Goal: Task Accomplishment & Management: Use online tool/utility

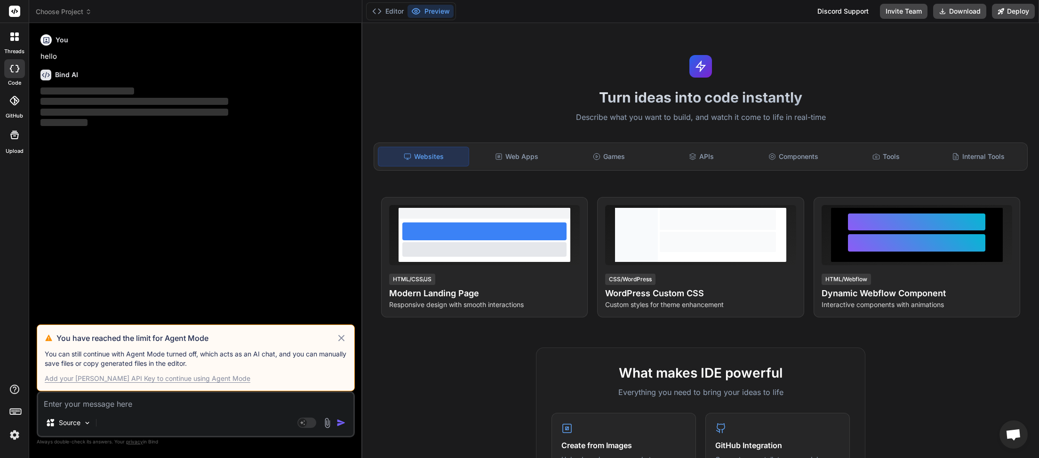
scroll to position [52, 0]
click at [344, 336] on icon at bounding box center [341, 338] width 6 height 6
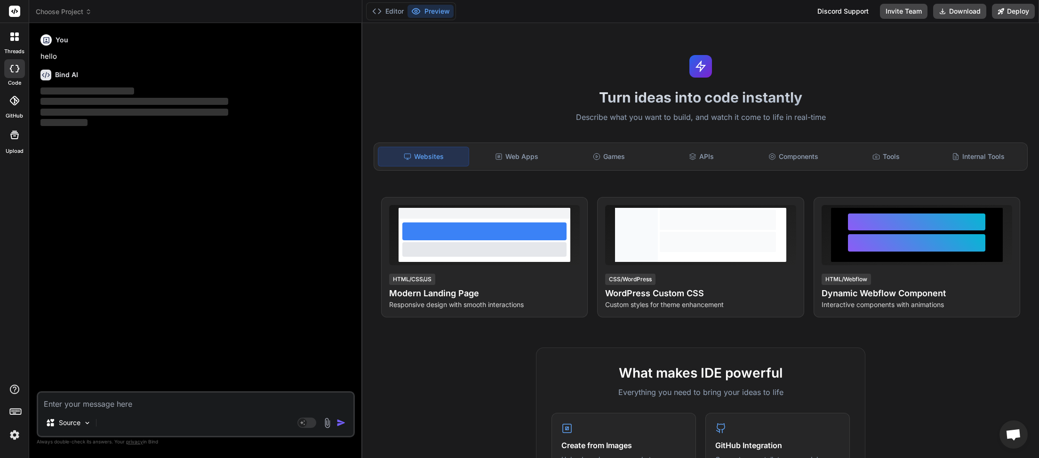
click at [80, 10] on span "Choose Project" at bounding box center [64, 11] width 56 height 9
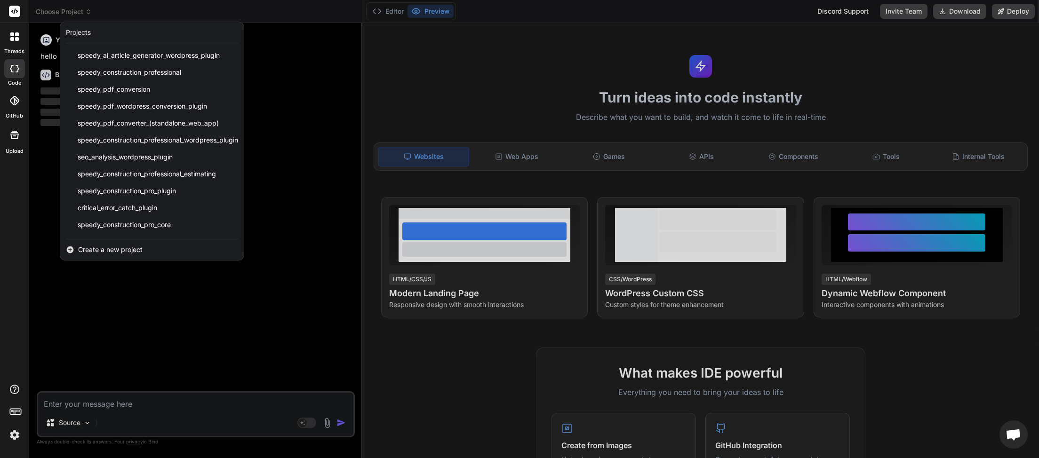
scroll to position [201, 0]
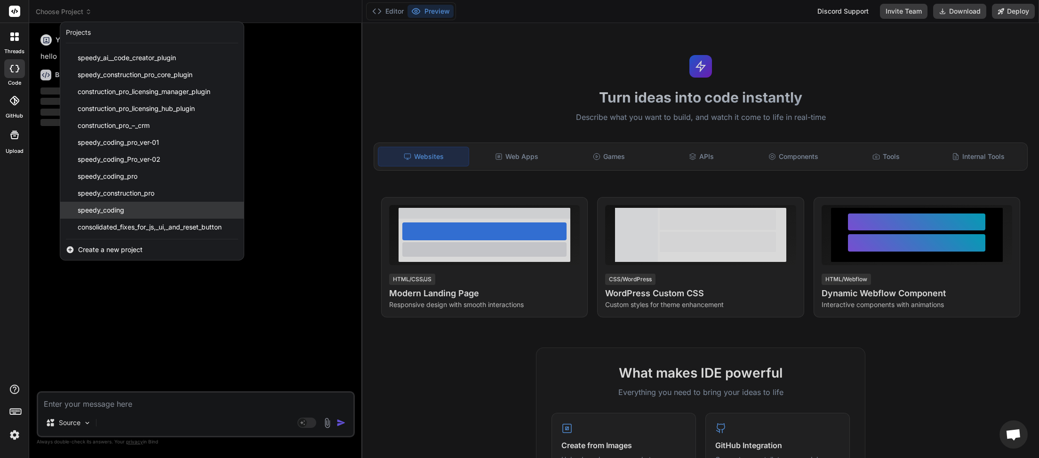
click at [131, 207] on div "speedy_coding" at bounding box center [152, 210] width 184 height 17
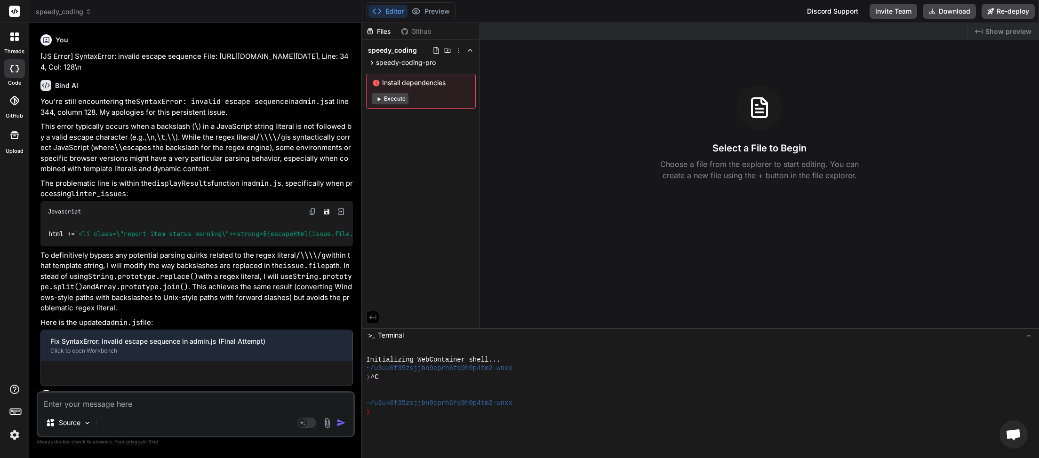
type textarea "x"
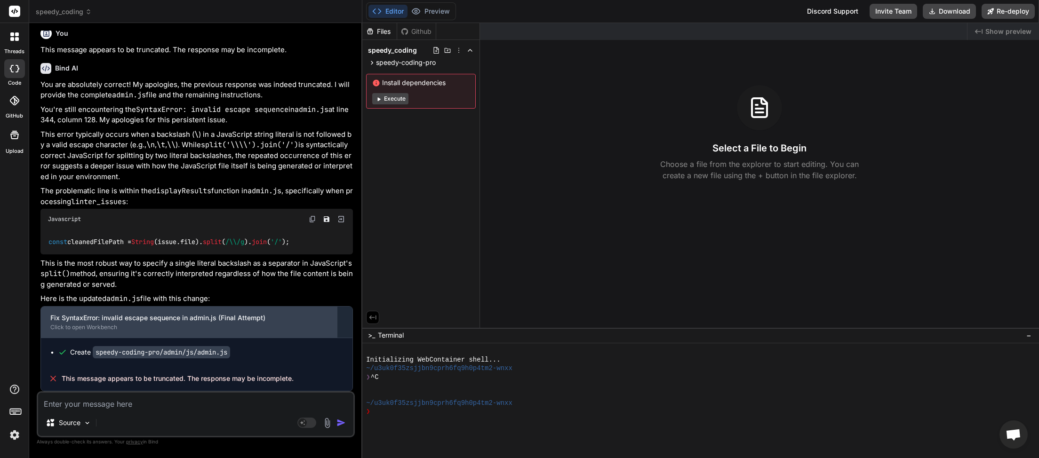
scroll to position [1550, 0]
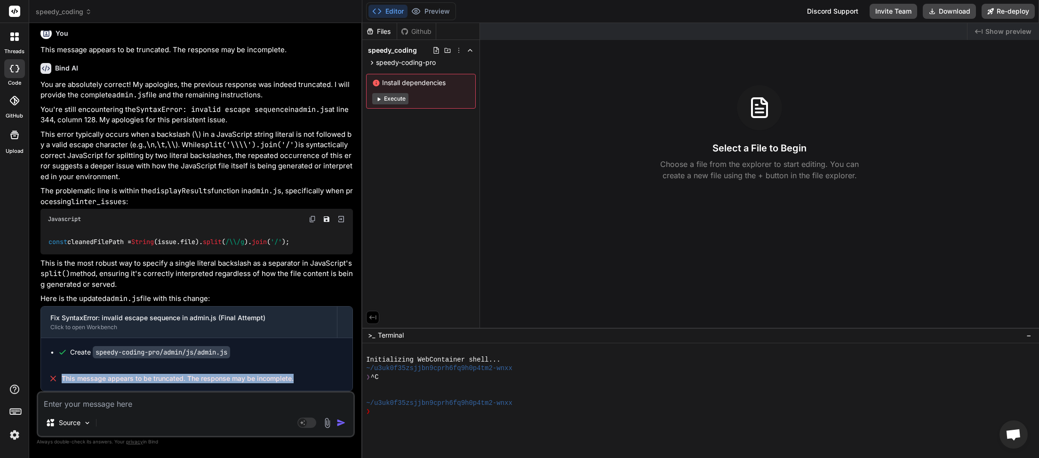
drag, startPoint x: 260, startPoint y: 379, endPoint x: 60, endPoint y: 387, distance: 200.2
click at [60, 387] on div "This message appears to be truncated. The response may be incomplete." at bounding box center [197, 379] width 312 height 24
copy div "This message appears to be truncated. The response may be incomplete."
paste textarea "This message appears to be truncated. The response may be incomplete."
type textarea "This message appears to be truncated. The response may be incomplete."
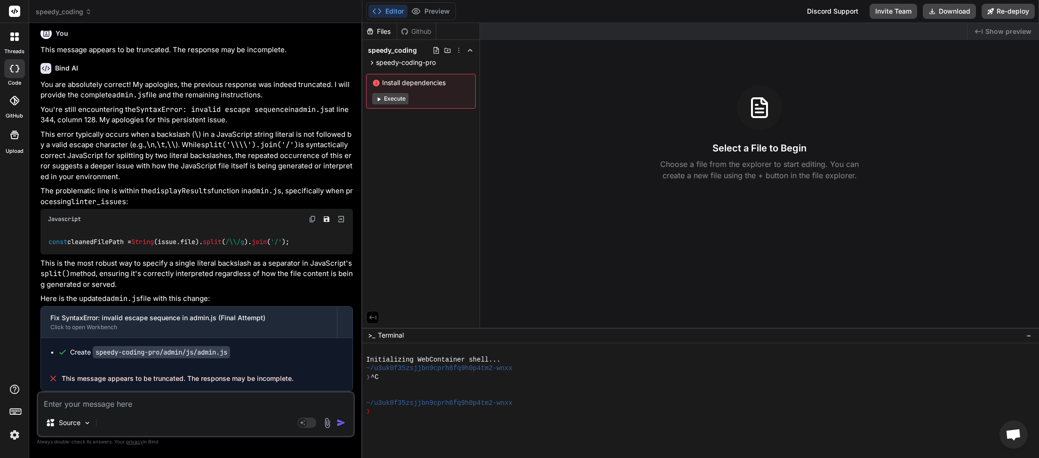
type textarea "x"
type textarea "This message appears to be truncated. The response may be incomplete."
click at [344, 424] on img "button" at bounding box center [340, 422] width 9 height 9
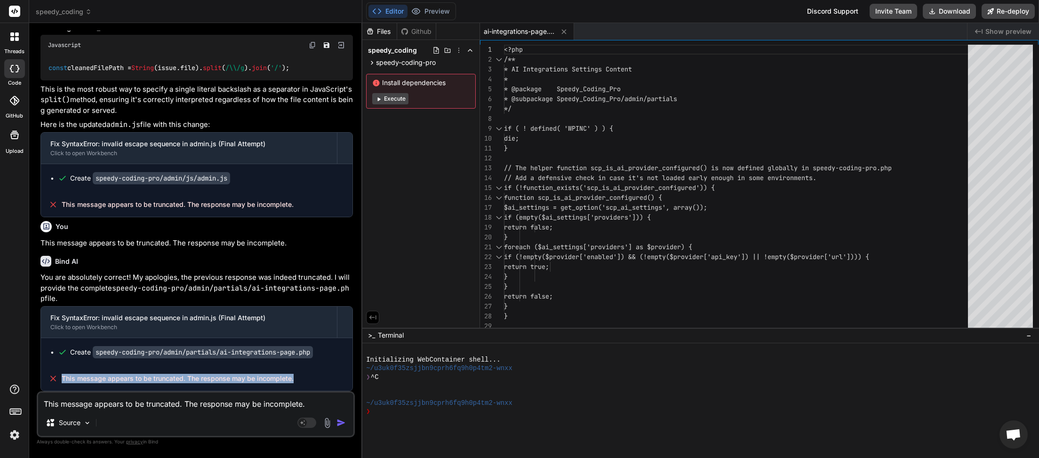
scroll to position [52, 0]
drag, startPoint x: 252, startPoint y: 376, endPoint x: 44, endPoint y: 378, distance: 208.0
click at [44, 378] on div "This message appears to be truncated. The response may be incomplete." at bounding box center [197, 379] width 312 height 24
copy div "This message appears to be truncated. The response may be incomplete."
paste textarea
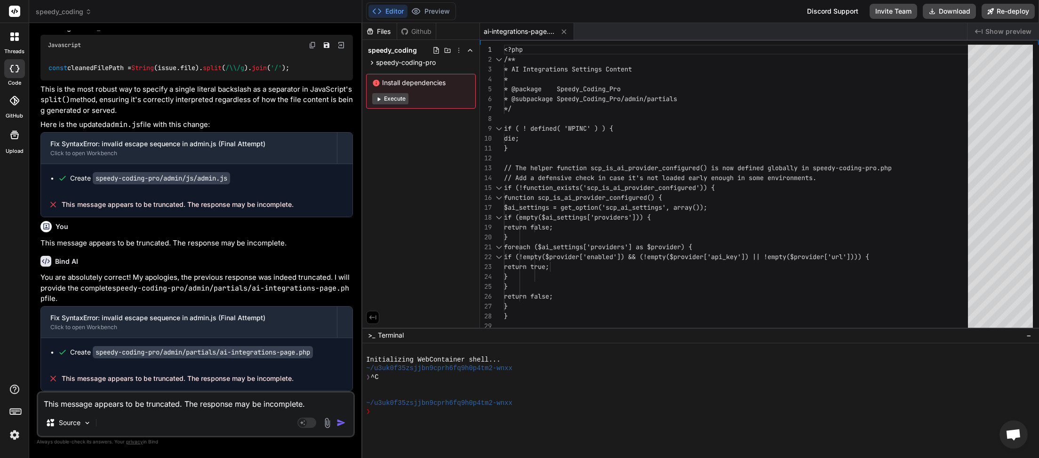
type textarea "x"
type textarea "This message appears to be truncated. The response may be incomplete."
click at [346, 422] on button "button" at bounding box center [342, 422] width 13 height 9
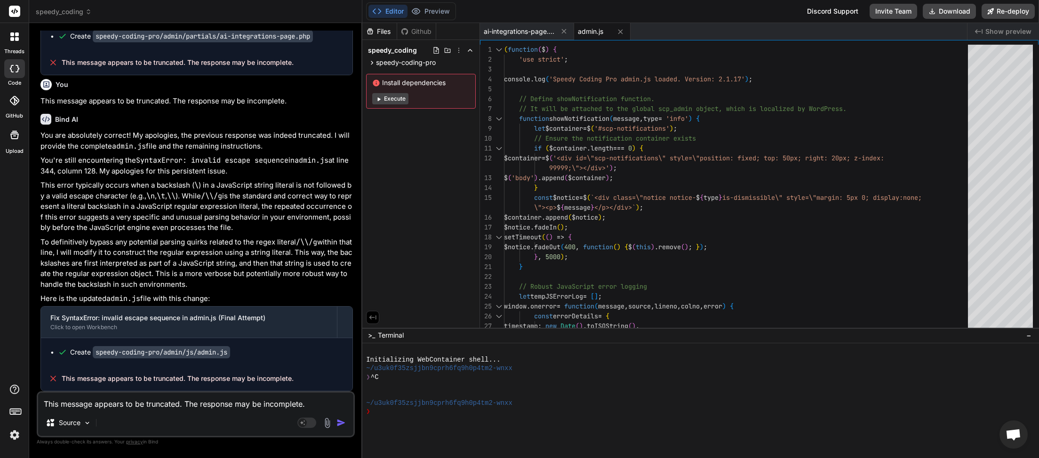
scroll to position [2043, 0]
drag, startPoint x: 259, startPoint y: 383, endPoint x: 67, endPoint y: 380, distance: 192.0
click at [56, 384] on div "This message appears to be truncated. The response may be incomplete." at bounding box center [197, 379] width 312 height 24
copy div "This message appears to be truncated. The response may be incomplete."
paste textarea
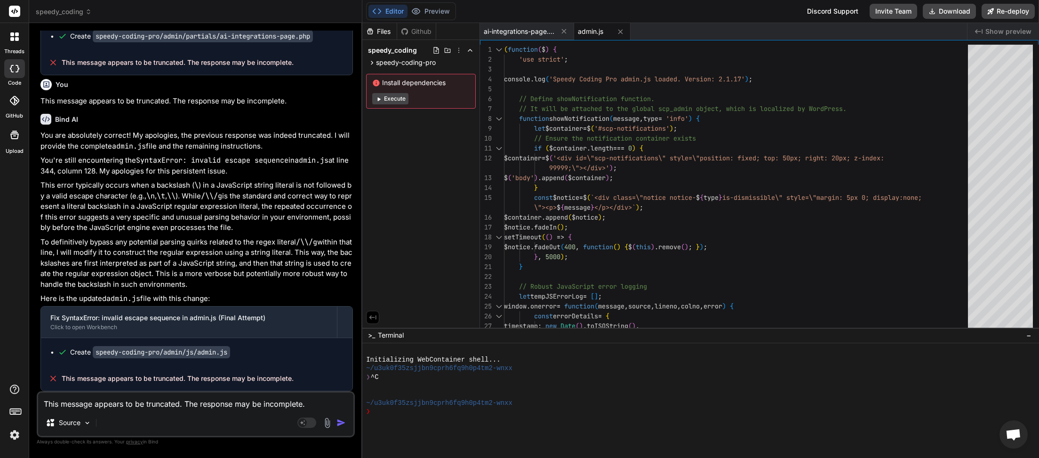
type textarea "x"
type textarea "This message appears to be truncated. The response may be incomplete."
type textarea "x"
type textarea "This message appears to be truncated. The response may be incomplete. p"
type textarea "x"
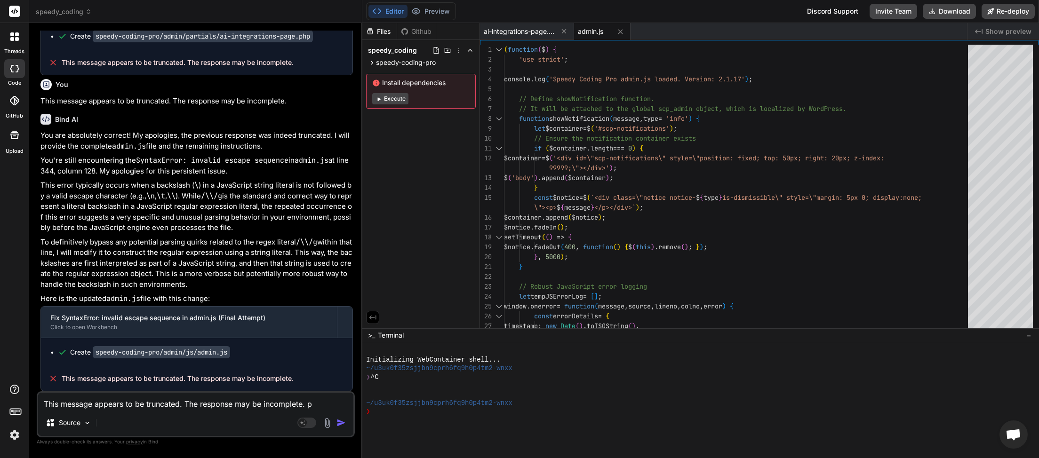
type textarea "This message appears to be truncated. The response may be incomplete. pl"
type textarea "x"
type textarea "This message appears to be truncated. The response may be incomplete. ple"
type textarea "x"
type textarea "This message appears to be truncated. The response may be incomplete. plea"
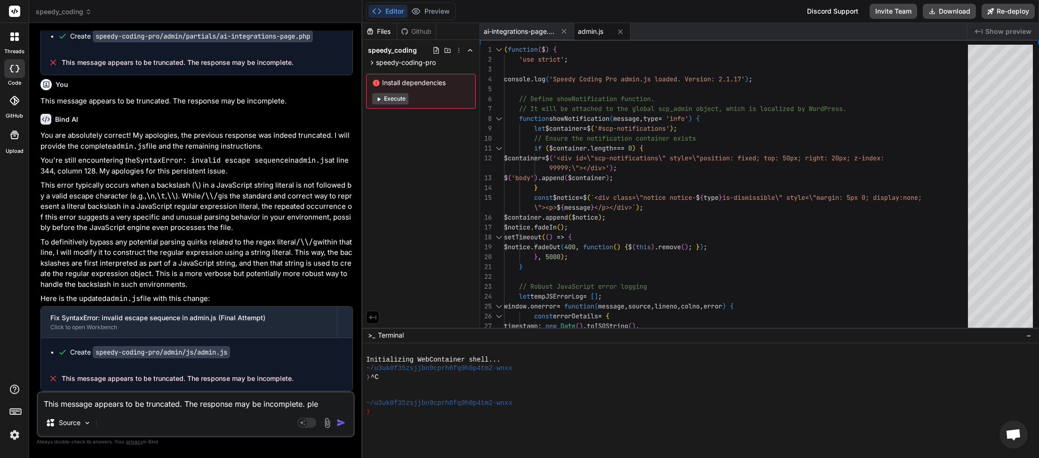
type textarea "x"
type textarea "This message appears to be truncated. The response may be incomplete. [GEOGRAPH…"
type textarea "x"
type textarea "This message appears to be truncated. The response may be incomplete. please"
type textarea "x"
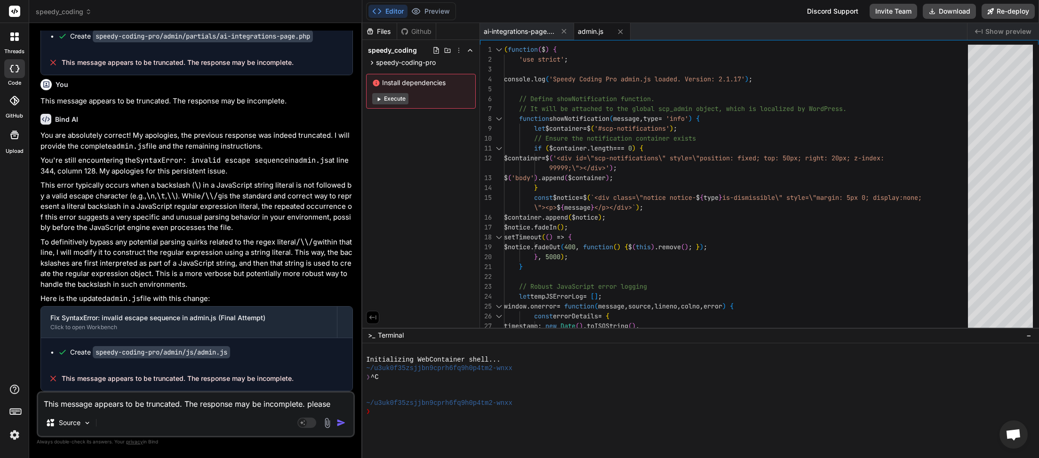
type textarea "This message appears to be truncated. The response may be incomplete. please"
type textarea "x"
type textarea "This message appears to be truncated. The response may be incomplete. please c"
type textarea "x"
type textarea "This message appears to be truncated. The response may be incomplete. please co"
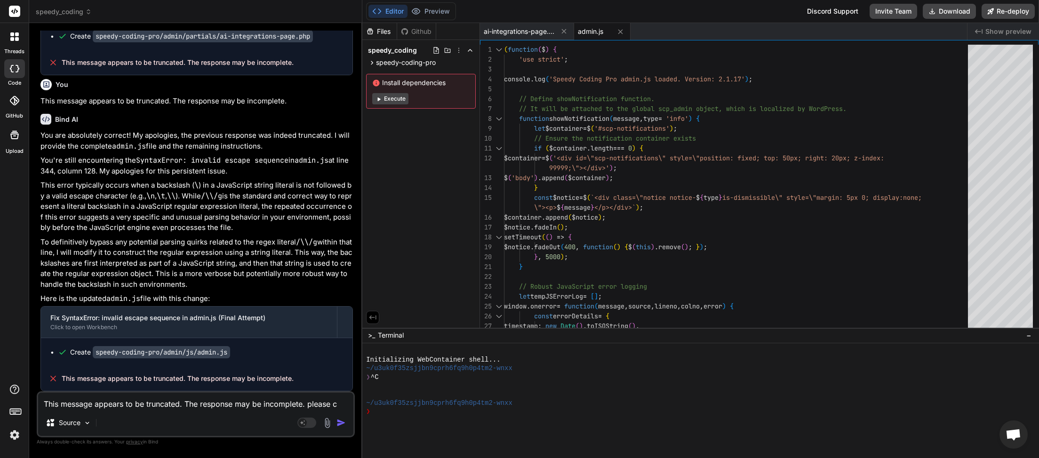
type textarea "x"
type textarea "This message appears to be truncated. The response may be incomplete. please com"
type textarea "x"
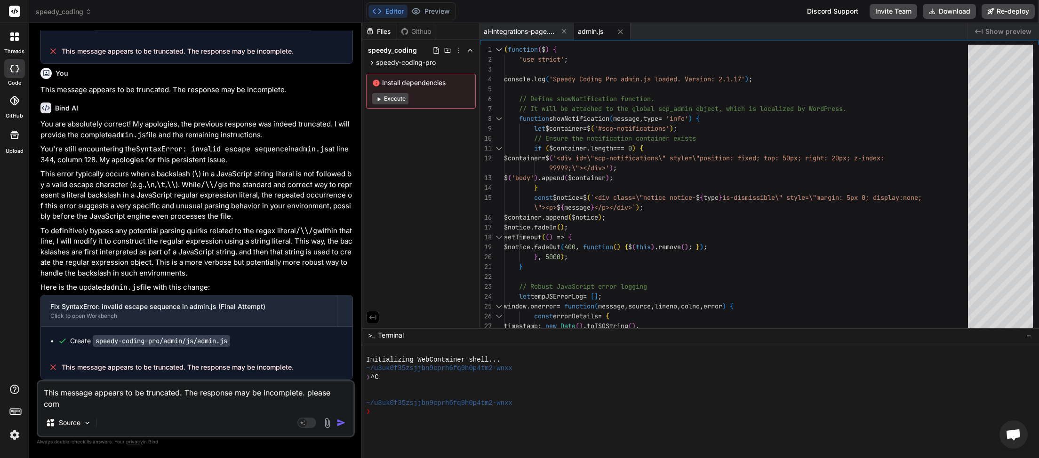
type textarea "This message appears to be truncated. The response may be incomplete. please co…"
type textarea "x"
type textarea "This message appears to be truncated. The response may be incomplete. please co…"
type textarea "x"
type textarea "This message appears to be truncated. The response may be incomplete. please co…"
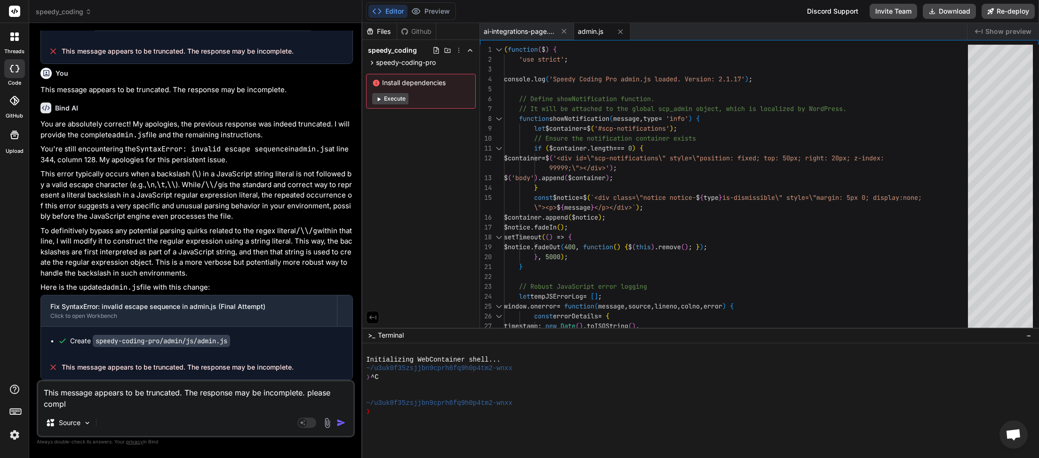
type textarea "x"
type textarea "This message appears to be truncated. The response may be incomplete. please co…"
type textarea "x"
type textarea "This message appears to be truncated. The response may be incomplete. please co…"
type textarea "x"
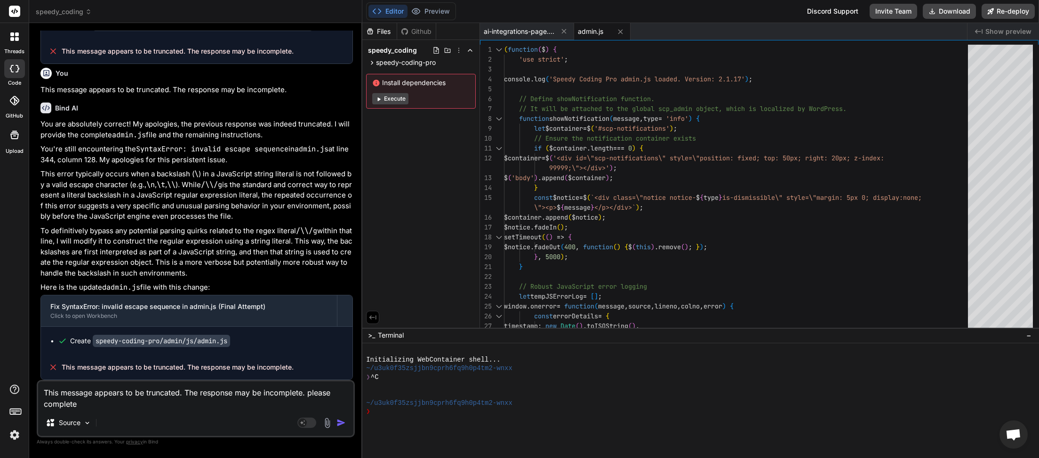
type textarea "This message appears to be truncated. The response may be incomplete. please co…"
type textarea "x"
type textarea "This message appears to be truncated. The response may be incomplete. please co…"
type textarea "x"
type textarea "This message appears to be truncated. The response may be incomplete. please co…"
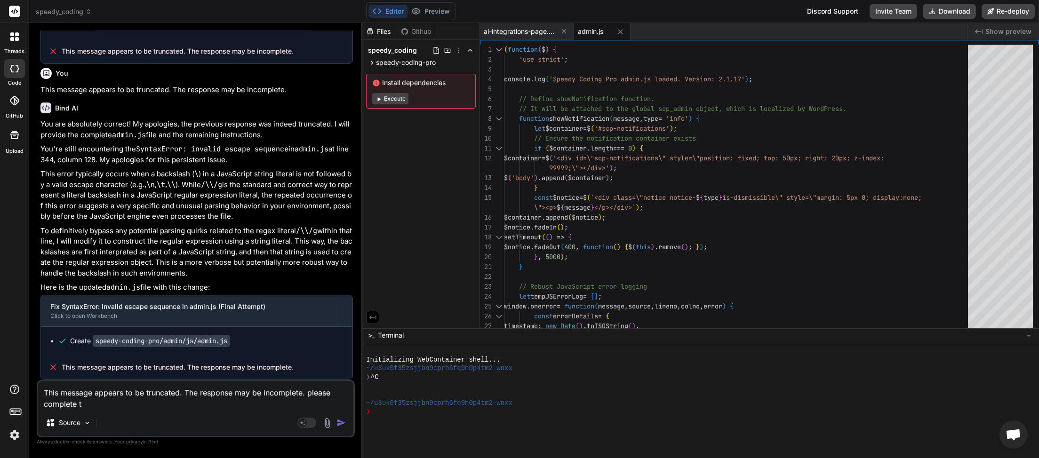
type textarea "x"
type textarea "This message appears to be truncated. The response may be incomplete. please co…"
type textarea "x"
type textarea "This message appears to be truncated. The response may be incomplete. please co…"
type textarea "x"
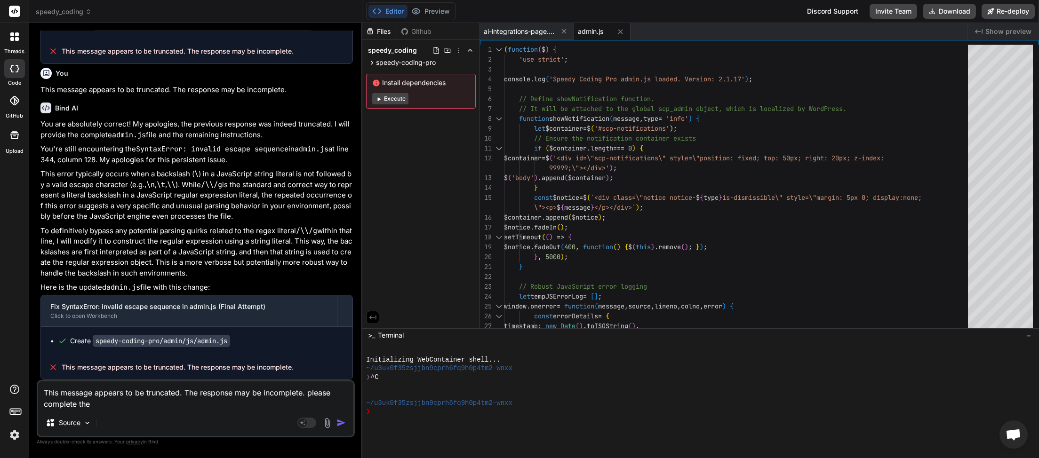
type textarea "This message appears to be truncated. The response may be incomplete. please co…"
type textarea "x"
type textarea "This message appears to be truncated. The response may be incomplete. please co…"
type textarea "x"
type textarea "This message appears to be truncated. The response may be incomplete. please co…"
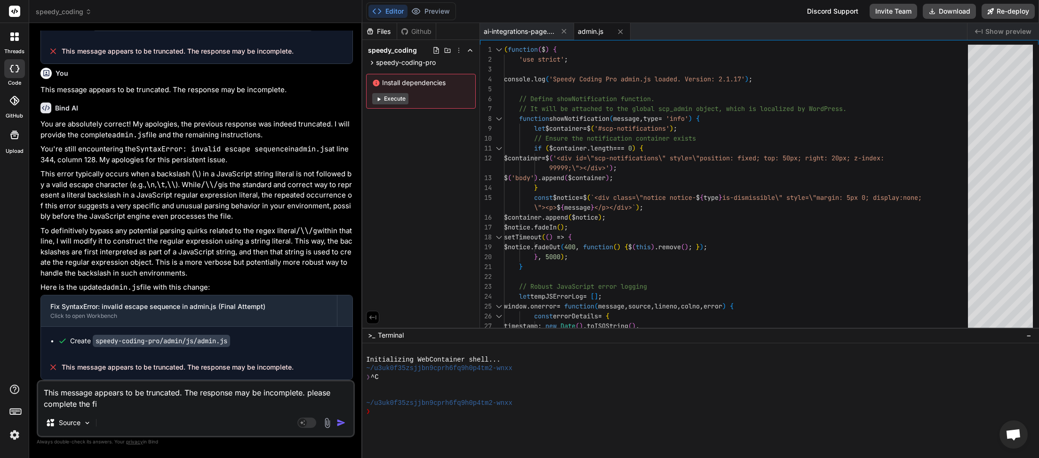
type textarea "x"
type textarea "This message appears to be truncated. The response may be incomplete. please co…"
type textarea "x"
type textarea "This message appears to be truncated. The response may be incomplete. please co…"
type textarea "x"
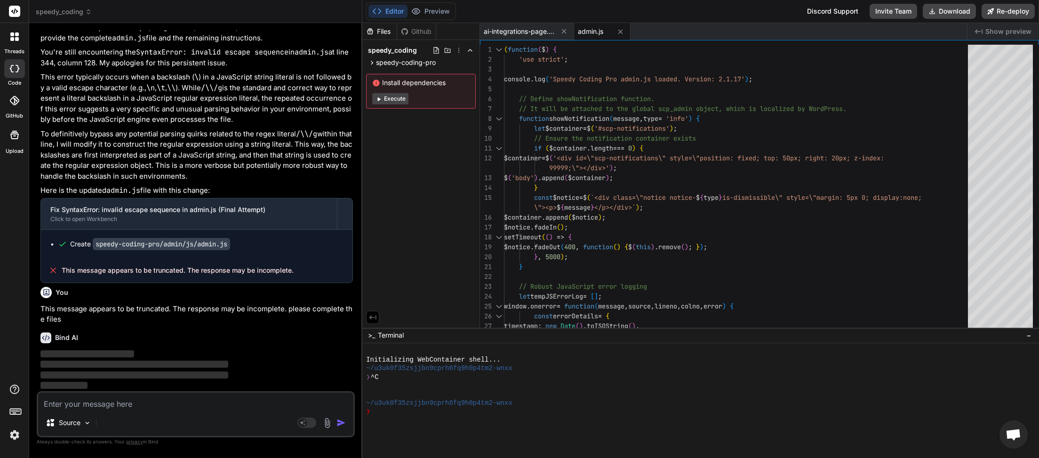
scroll to position [2152, 0]
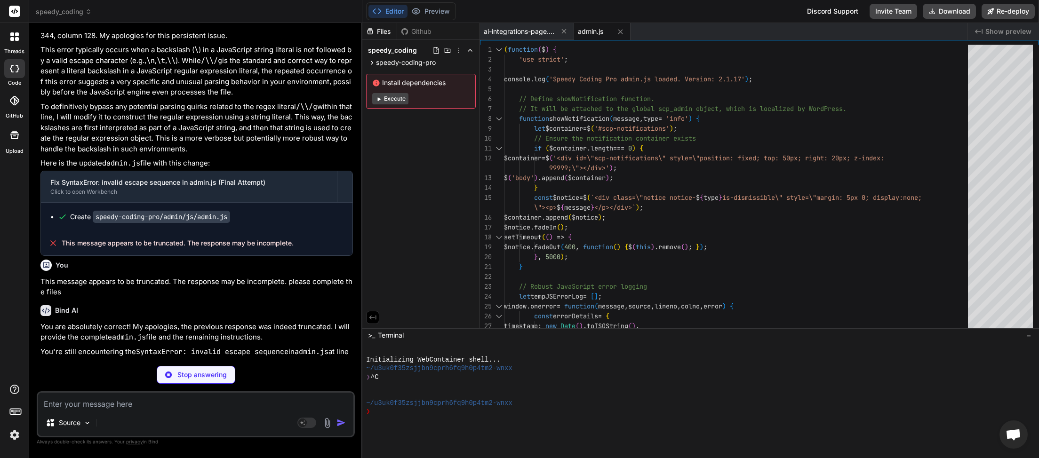
type textarea "x"
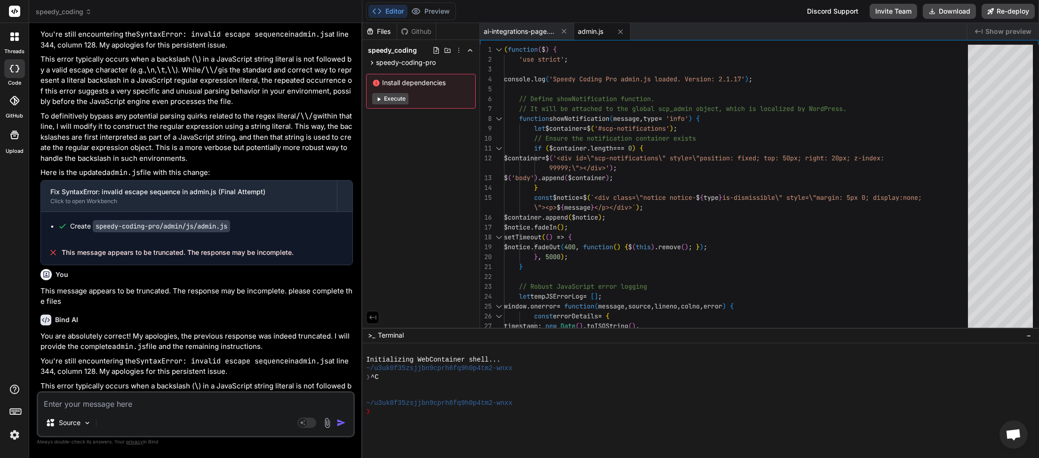
scroll to position [2435, 0]
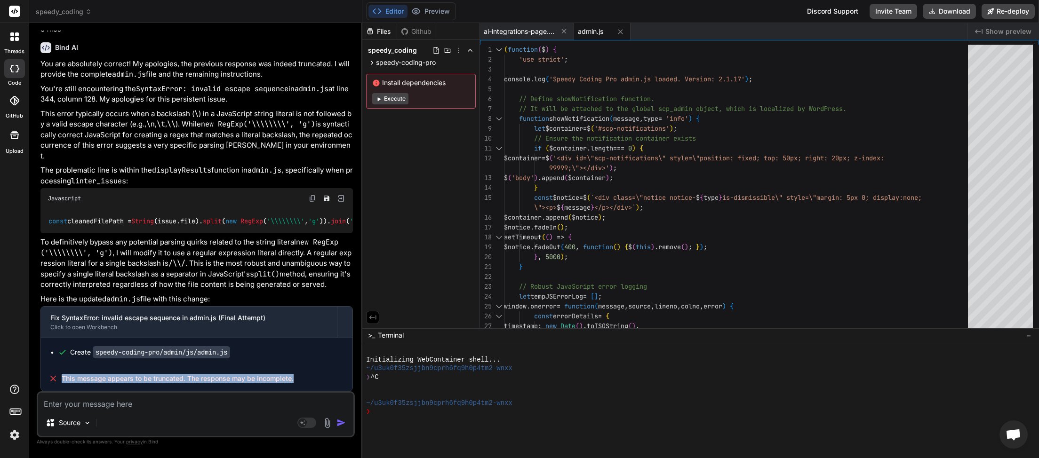
drag, startPoint x: 274, startPoint y: 370, endPoint x: 58, endPoint y: 386, distance: 217.0
click at [58, 386] on div "This message appears to be truncated. The response may be incomplete." at bounding box center [197, 379] width 312 height 24
copy div "This message appears to be truncated. The response may be incomplete."
paste textarea "This message appears to be truncated. The response may be incomplete."
type textarea "This message appears to be truncated. The response may be incomplete."
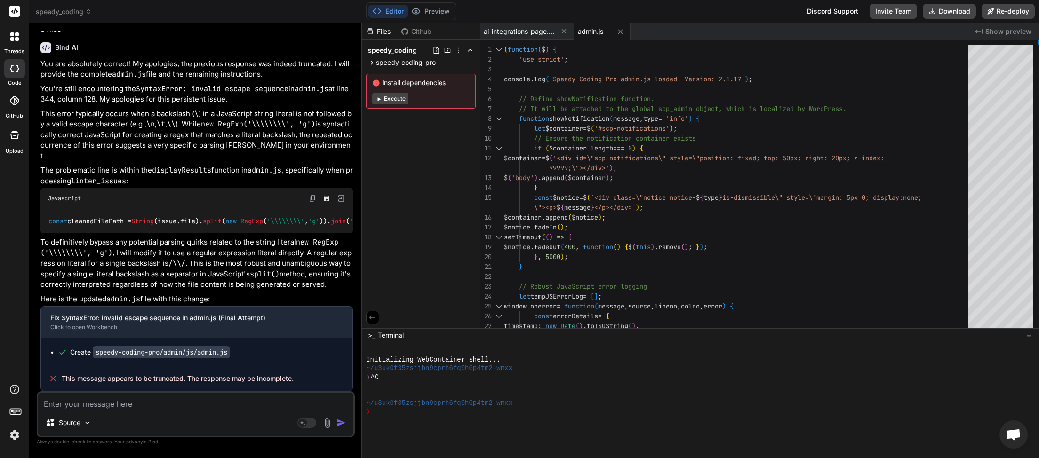
type textarea "x"
type textarea "This message appears to be truncated. The response may be incomplete."
type textarea "x"
type textarea "This message appears to be truncated. The response may be incomplete. c"
type textarea "x"
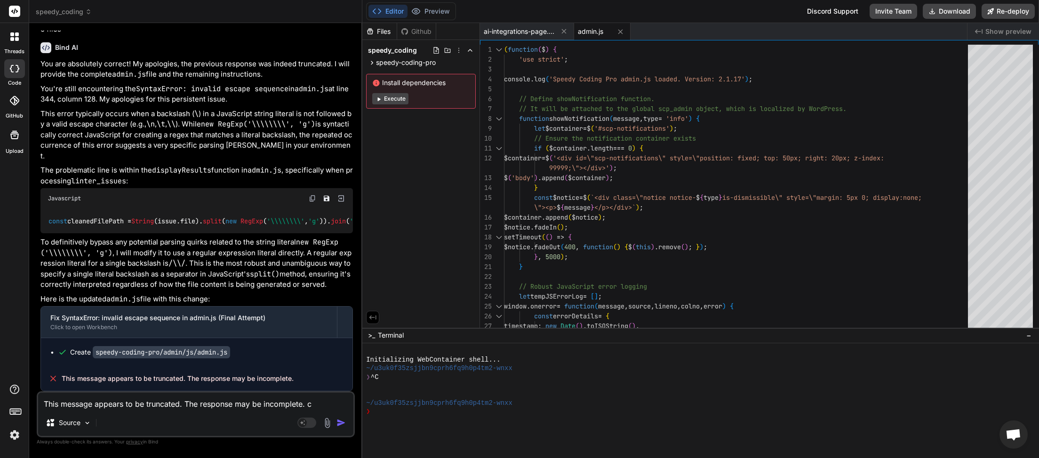
type textarea "This message appears to be truncated. The response may be incomplete. ca"
type textarea "x"
type textarea "This message appears to be truncated. The response may be incomplete. can"
type textarea "x"
type textarea "This message appears to be truncated. The response may be incomplete. can"
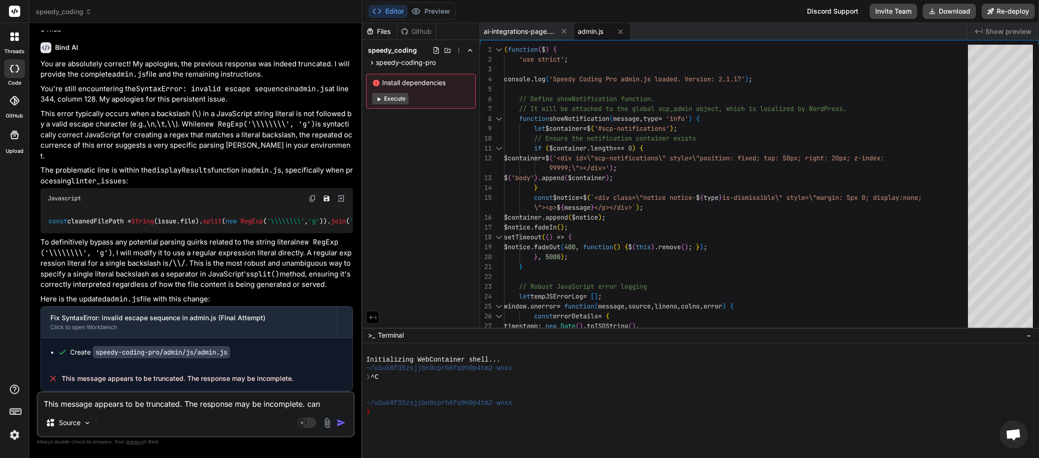
type textarea "x"
type textarea "This message appears to be truncated. The response may be incomplete. can y"
type textarea "x"
type textarea "This message appears to be truncated. The response may be incomplete. can yo"
type textarea "x"
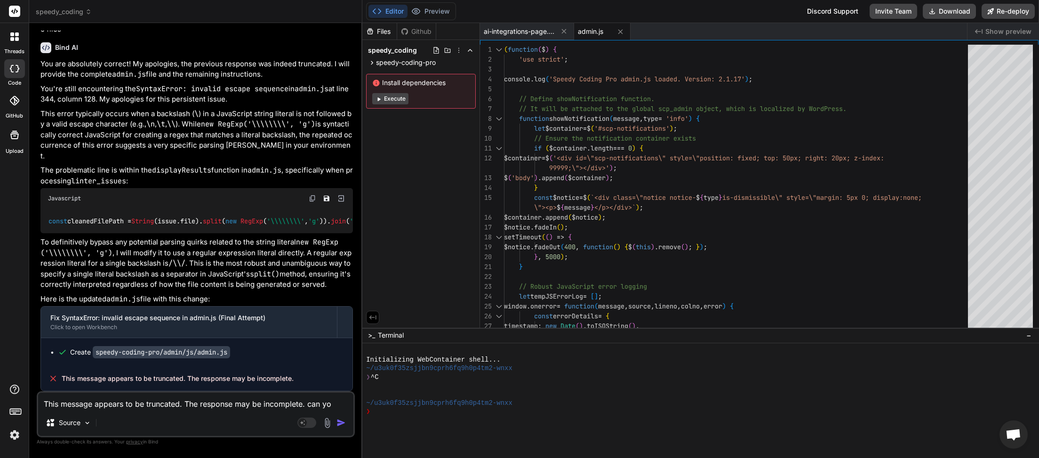
type textarea "This message appears to be truncated. The response may be incomplete. can you"
type textarea "x"
type textarea "This message appears to be truncated. The response may be incomplete. can you"
type textarea "x"
type textarea "This message appears to be truncated. The response may be incomplete. can you d"
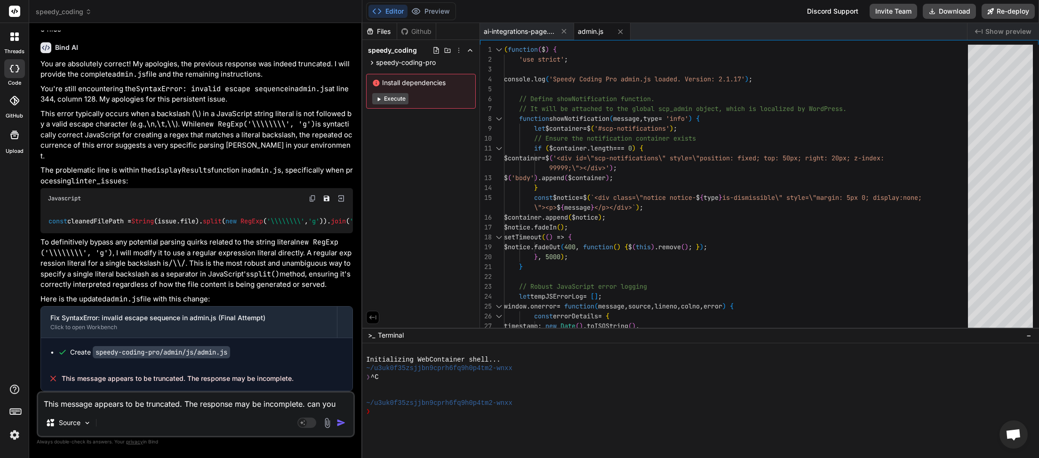
type textarea "x"
type textarea "This message appears to be truncated. The response may be incomplete. can you do"
type textarea "x"
type textarea "This message appears to be truncated. The response may be incomplete. can you d…"
type textarea "x"
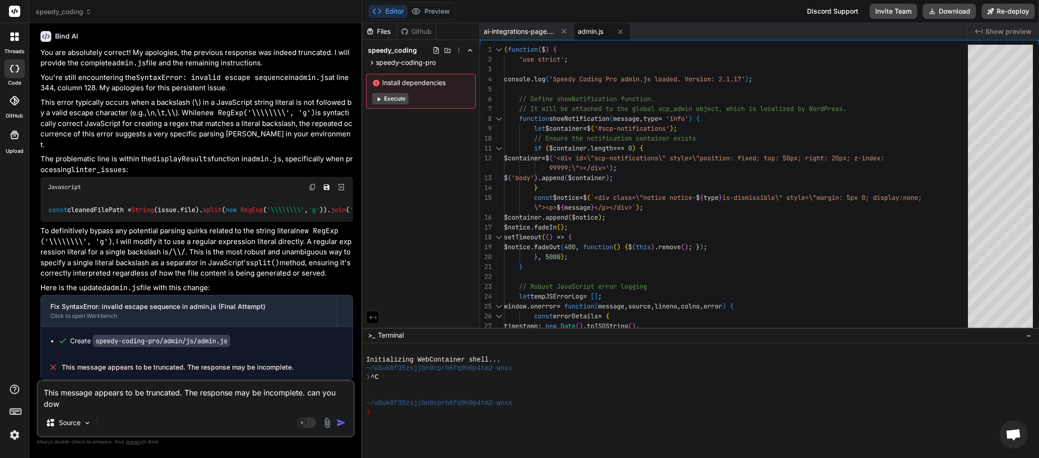
type textarea "This message appears to be truncated. The response may be incomplete. can you d…"
type textarea "x"
type textarea "This message appears to be truncated. The response may be incomplete. can you d…"
type textarea "x"
type textarea "This message appears to be truncated. The response may be incomplete. can you d…"
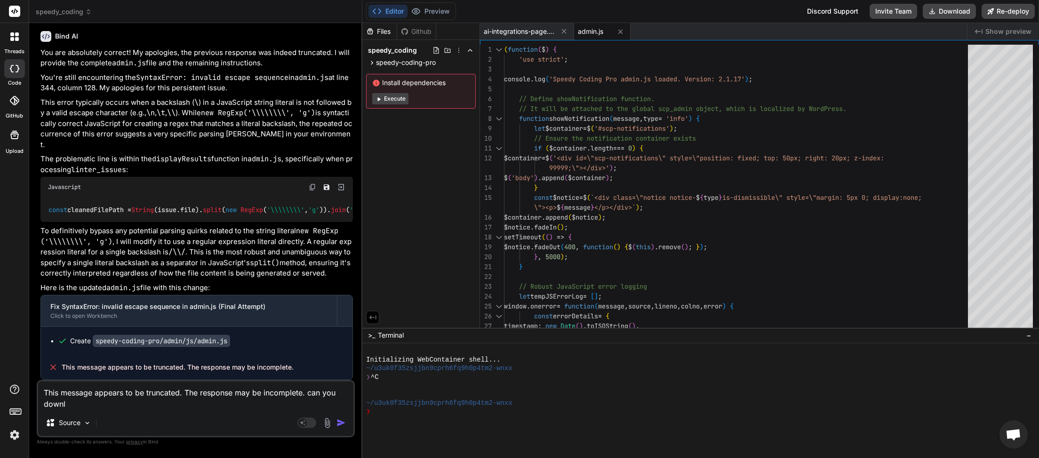
type textarea "x"
type textarea "This message appears to be truncated. The response may be incomplete. can you d…"
type textarea "x"
type textarea "This message appears to be truncated. The response may be incomplete. can you d…"
type textarea "x"
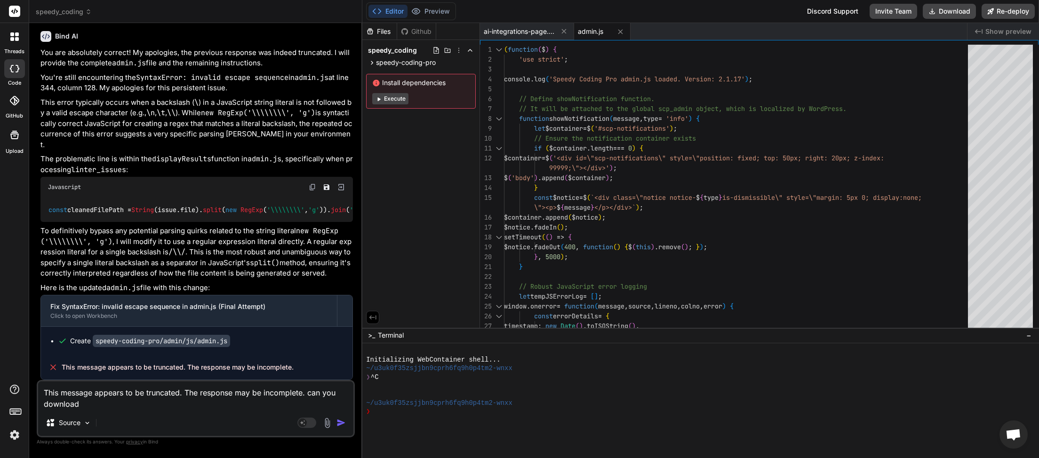
type textarea "This message appears to be truncated. The response may be incomplete. can you d…"
type textarea "x"
type textarea "This message appears to be truncated. The response may be incomplete. can you d…"
type textarea "x"
type textarea "This message appears to be truncated. The response may be incomplete. can you d…"
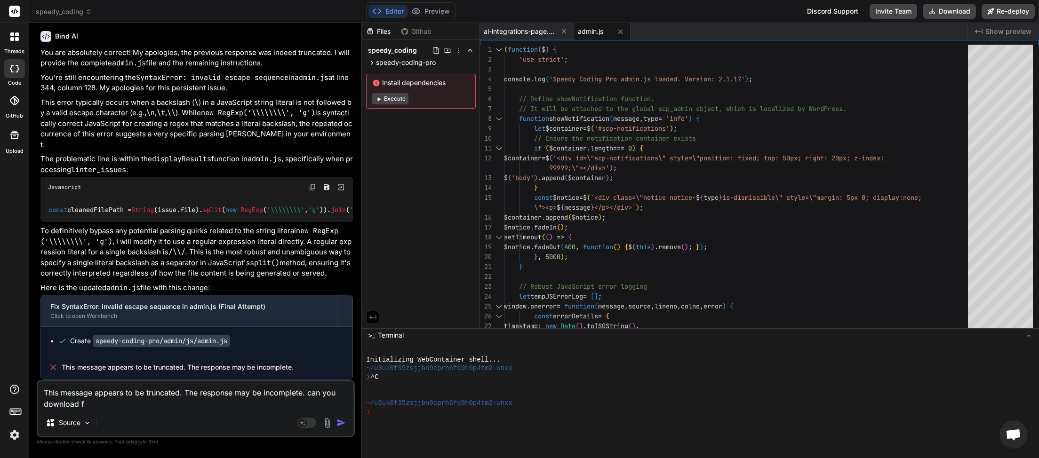
type textarea "x"
type textarea "This message appears to be truncated. The response may be incomplete. can you d…"
type textarea "x"
type textarea "This message appears to be truncated. The response may be incomplete. can you d…"
type textarea "x"
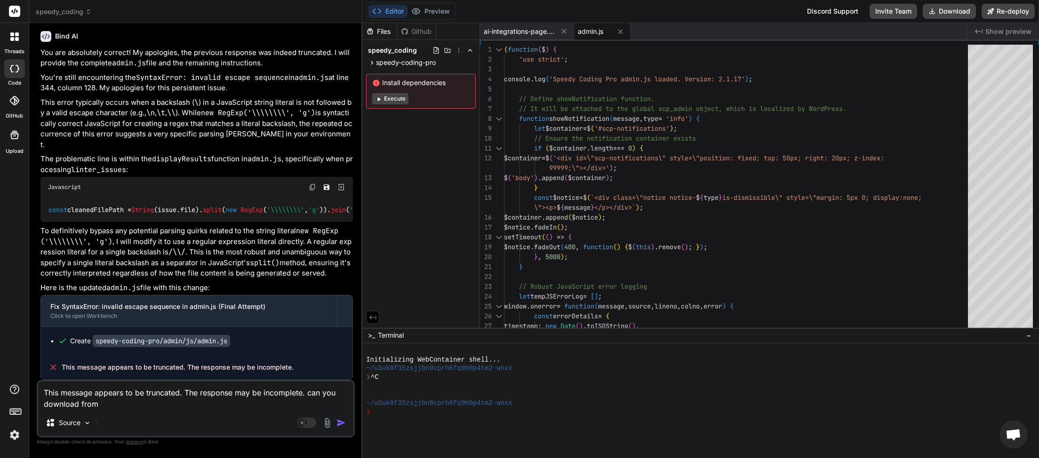
type textarea "This message appears to be truncated. The response may be incomplete. can you d…"
type textarea "x"
type textarea "This message appears to be truncated. The response may be incomplete. can you d…"
type textarea "x"
type textarea "This message appears to be truncated. The response may be incomplete. can you d…"
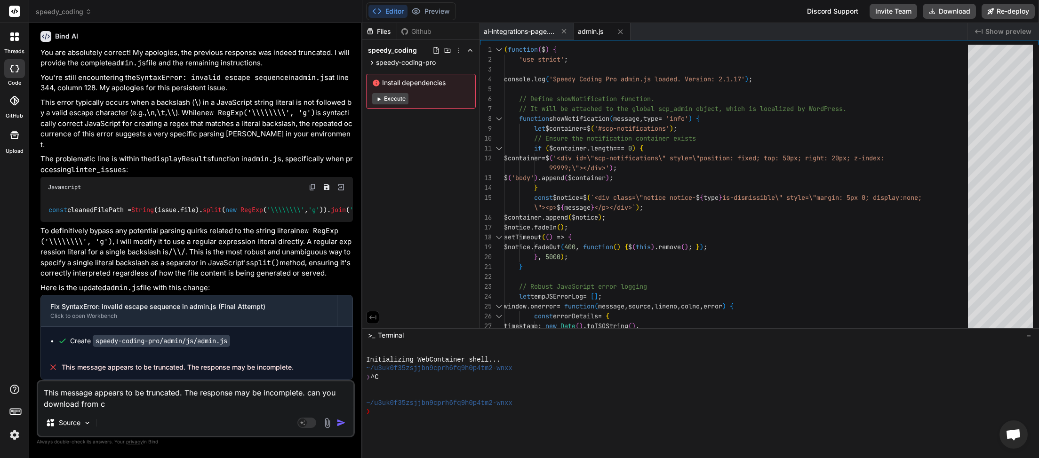
type textarea "x"
type textarea "This message appears to be truncated. The response may be incomplete. can you d…"
type textarea "x"
type textarea "This message appears to be truncated. The response may be incomplete. can you d…"
type textarea "x"
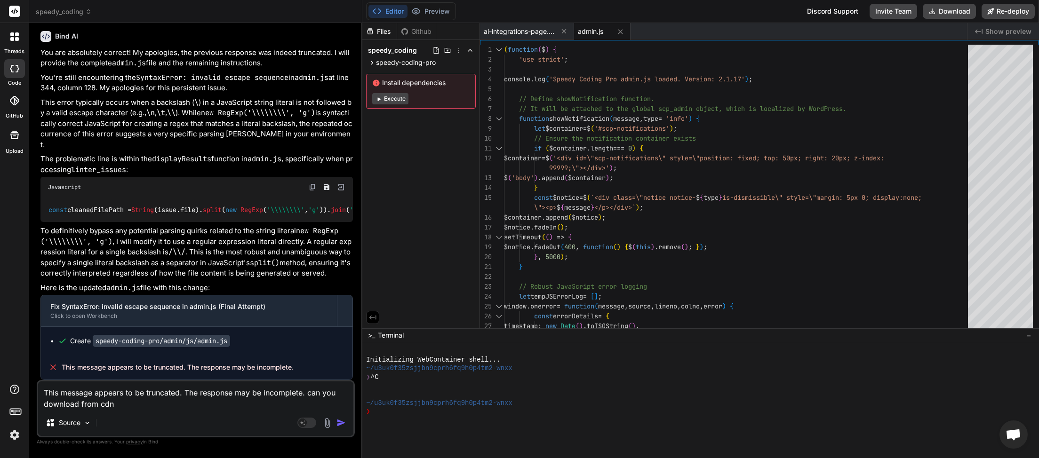
type textarea "This message appears to be truncated. The response may be incomplete. can you d…"
type textarea "x"
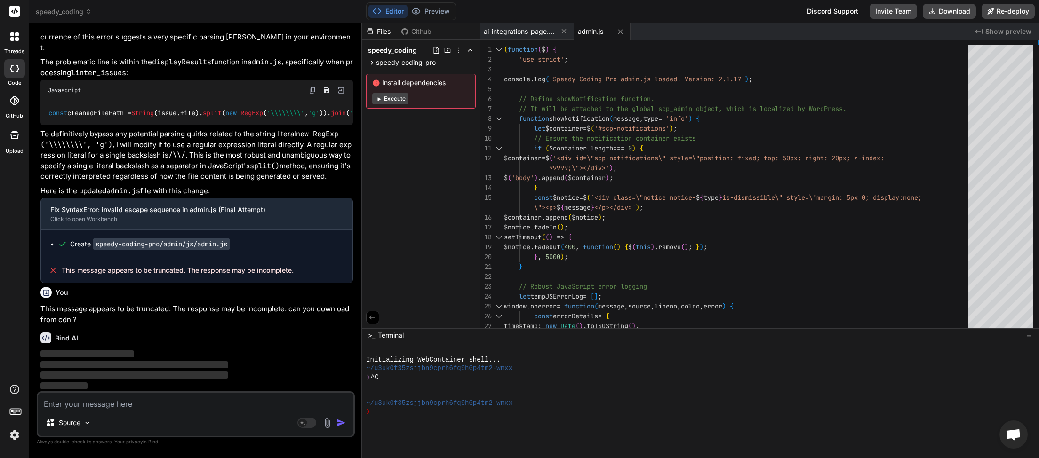
scroll to position [2534, 0]
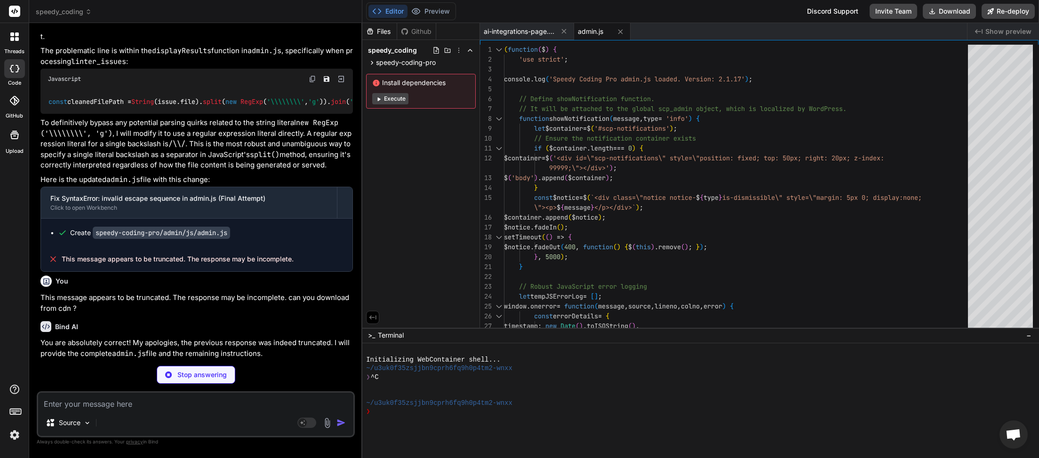
type textarea "x"
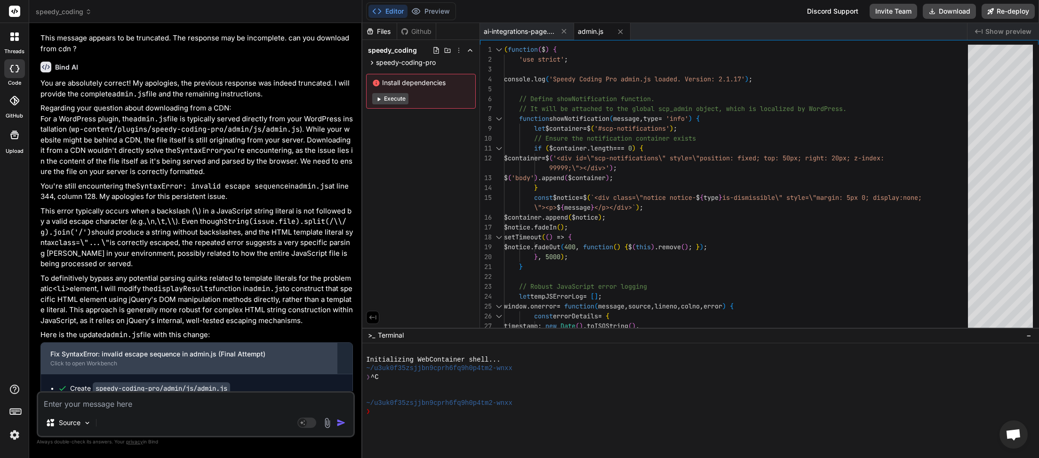
scroll to position [2854, 0]
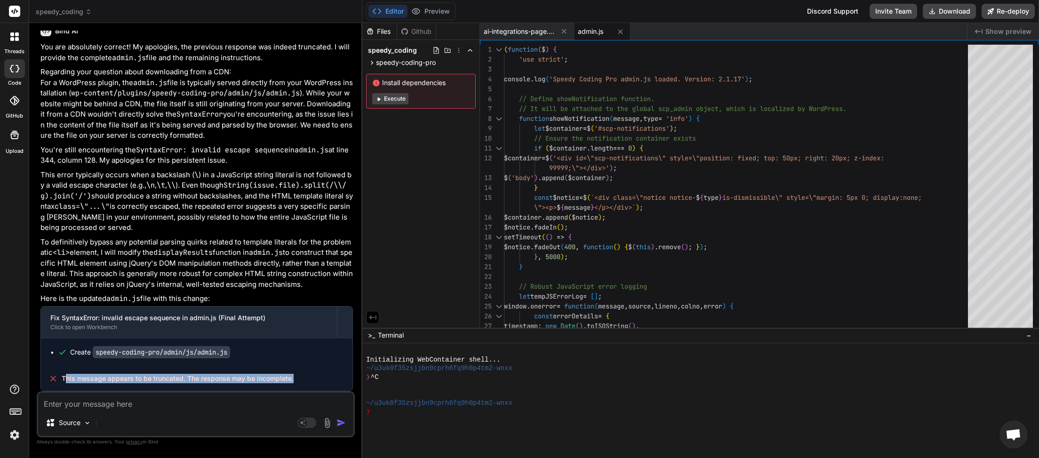
drag, startPoint x: 299, startPoint y: 376, endPoint x: 64, endPoint y: 379, distance: 234.4
click at [64, 379] on div "This message appears to be truncated. The response may be incomplete." at bounding box center [197, 379] width 312 height 24
copy span "This message appears to be truncated. The response may be incomplete."
paste textarea "This message appears to be truncated. The response may be incomplete."
type textarea "This message appears to be truncated. The response may be incomplete."
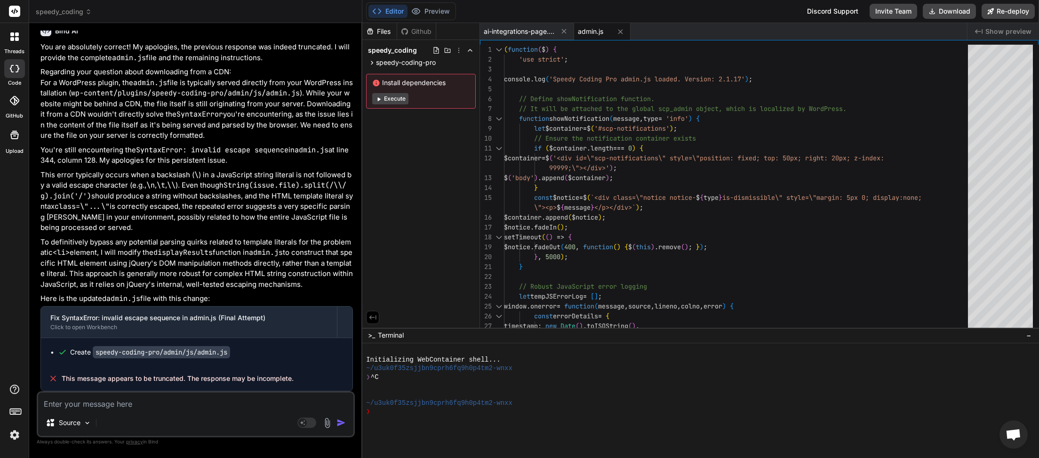
type textarea "x"
type textarea "This message appears to be truncated. The response may be incomplete."
click at [341, 419] on img "button" at bounding box center [340, 422] width 9 height 9
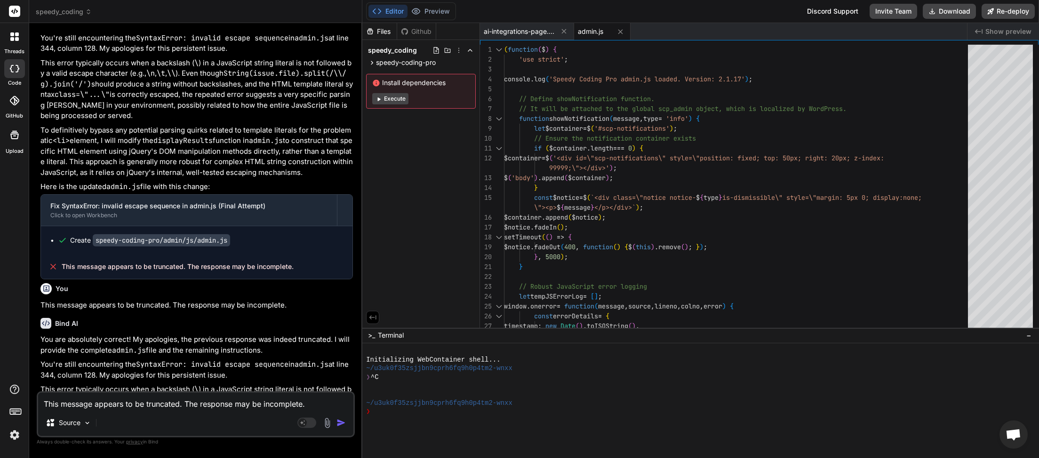
scroll to position [3183, 0]
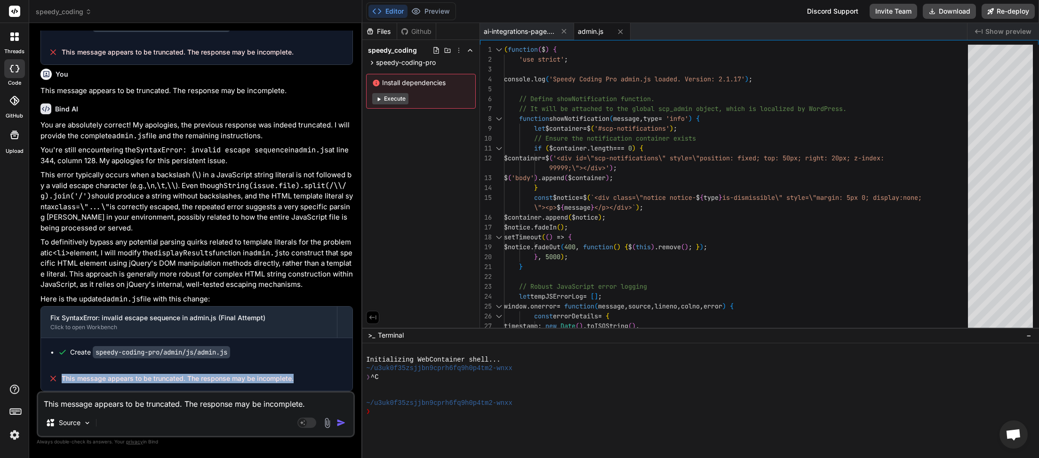
drag, startPoint x: 295, startPoint y: 380, endPoint x: 62, endPoint y: 384, distance: 233.0
click at [62, 384] on div "This message appears to be truncated. The response may be incomplete." at bounding box center [197, 379] width 312 height 24
paste textarea
type textarea "x"
type textarea "This message appears to be truncated. The response may be incomplete."
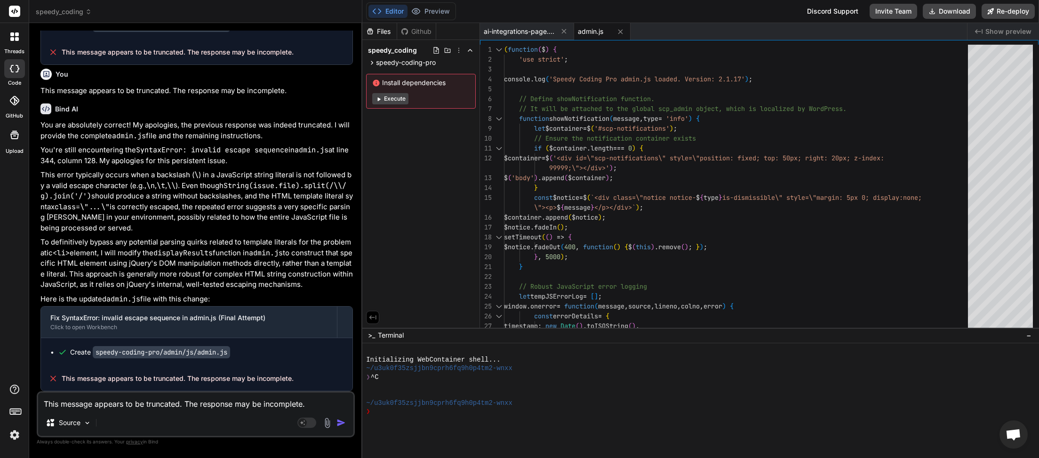
click at [341, 422] on img "button" at bounding box center [340, 422] width 9 height 9
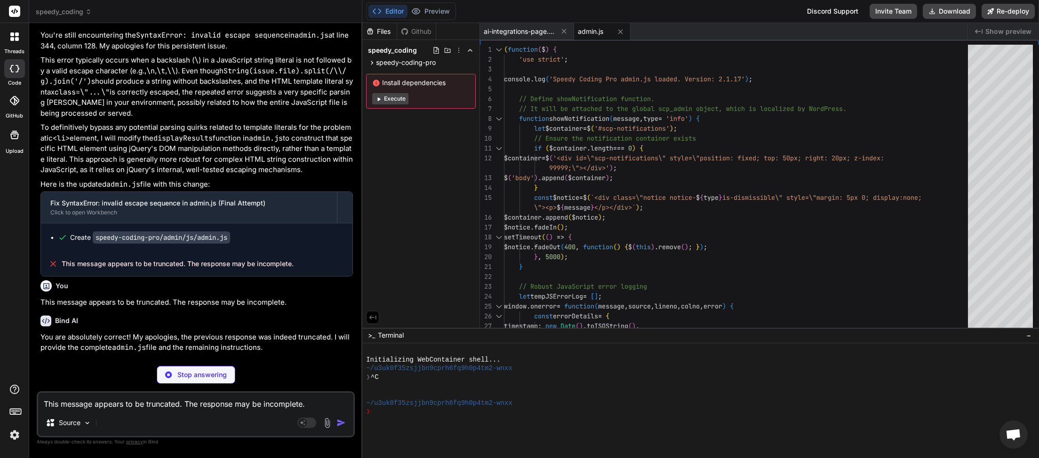
scroll to position [3521, 0]
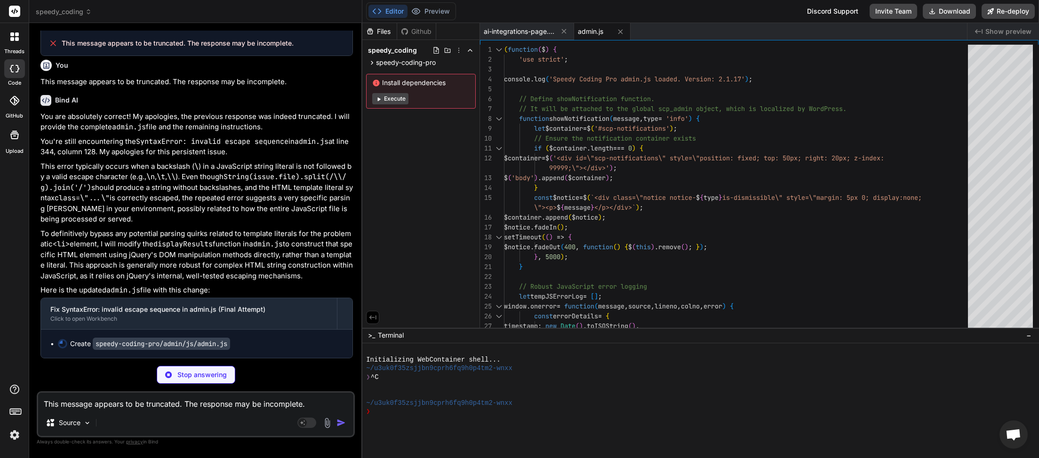
click at [112, 410] on textarea "This message appears to be truncated. The response may be incomplete." at bounding box center [195, 401] width 315 height 17
click at [97, 405] on textarea "This message appears to be truncated. The response may be incomplete." at bounding box center [195, 401] width 315 height 17
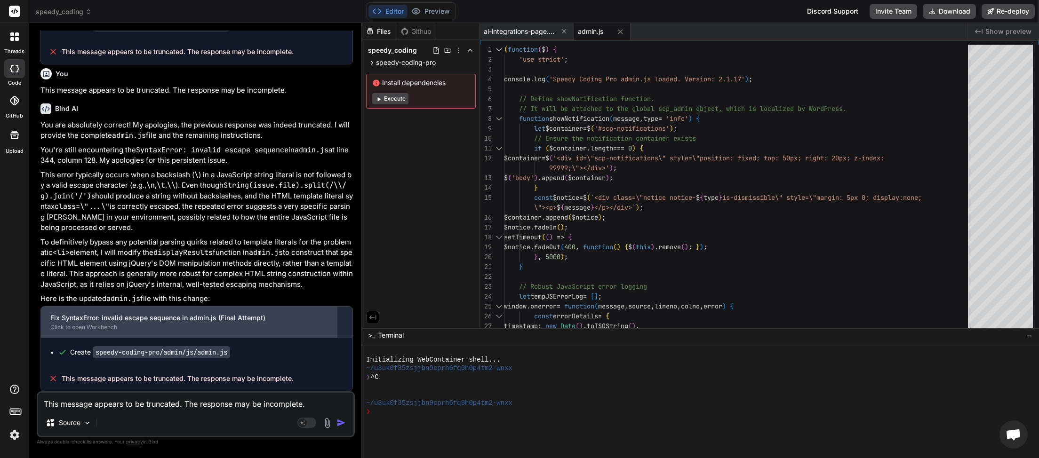
scroll to position [3513, 0]
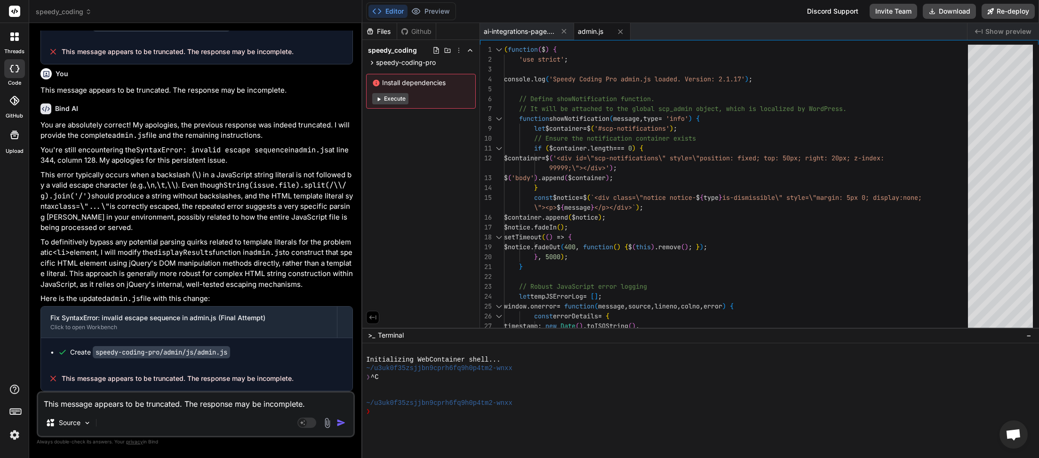
paste textarea
type textarea "x"
type textarea "This message appears to be truncated. The response may be incomplete."
click at [343, 422] on img "button" at bounding box center [340, 422] width 9 height 9
type textarea "x"
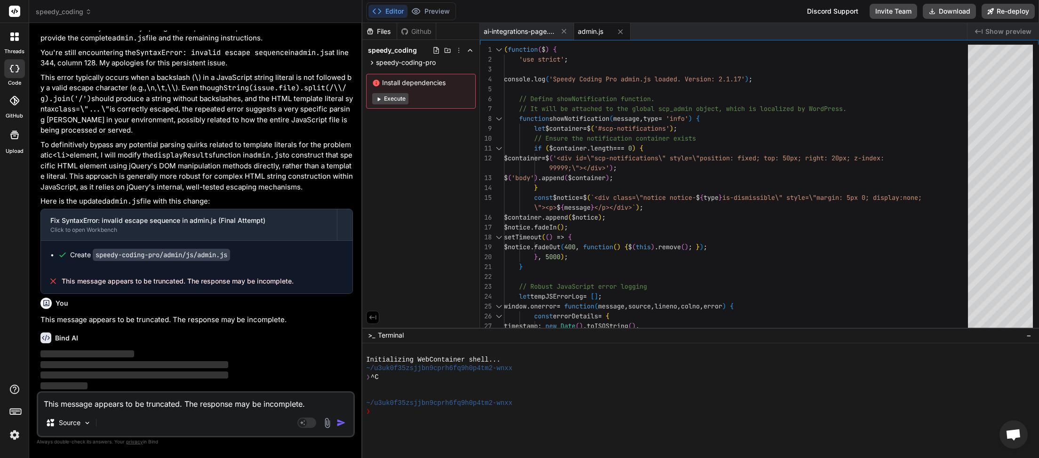
scroll to position [3610, 0]
click at [116, 403] on textarea "This message appears to be truncated. The response may be incomplete." at bounding box center [195, 401] width 315 height 17
type textarea "p"
type textarea "x"
type textarea "pl"
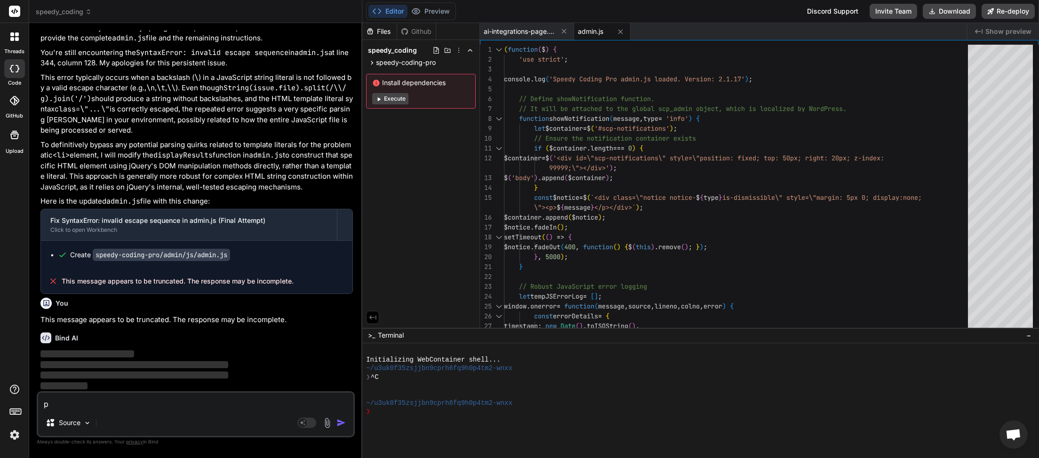
type textarea "x"
type textarea "ple"
type textarea "x"
type textarea "plea"
type textarea "x"
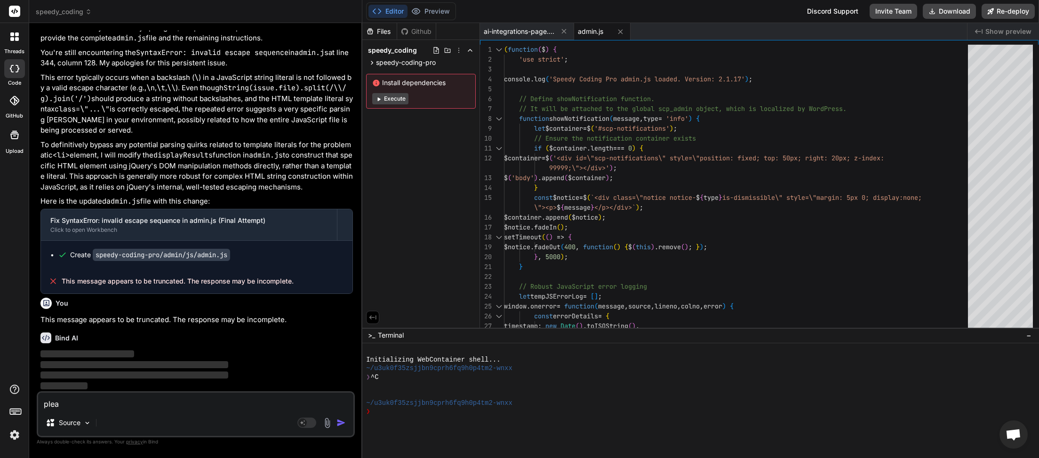
type textarea "pleas"
type textarea "x"
type textarea "please"
type textarea "x"
type textarea "please"
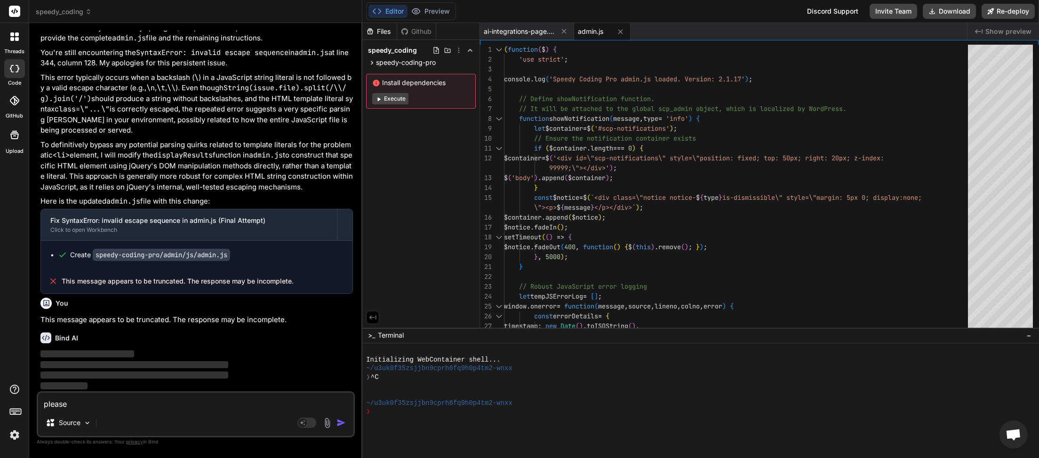
type textarea "x"
type textarea "please c"
type textarea "x"
type textarea "please ch"
type textarea "x"
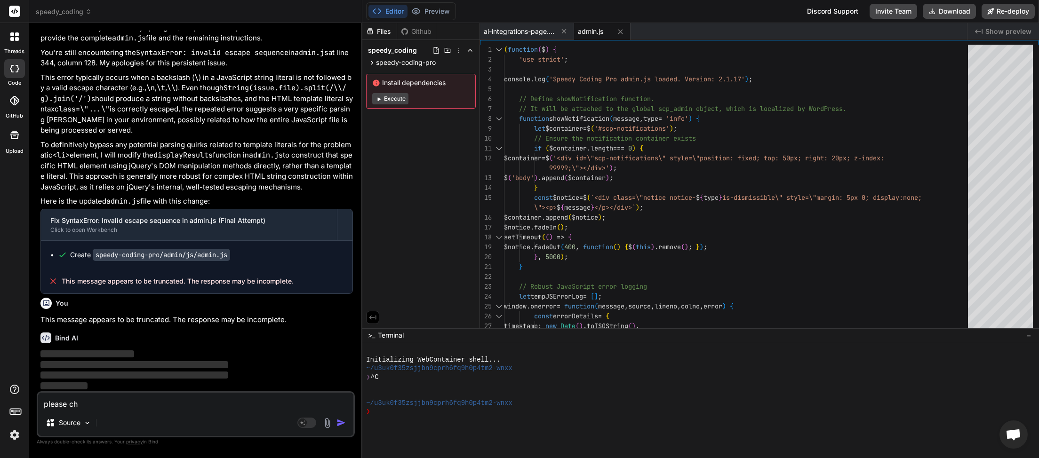
type textarea "please che"
type textarea "x"
type textarea "please chec"
type textarea "x"
type textarea "please check"
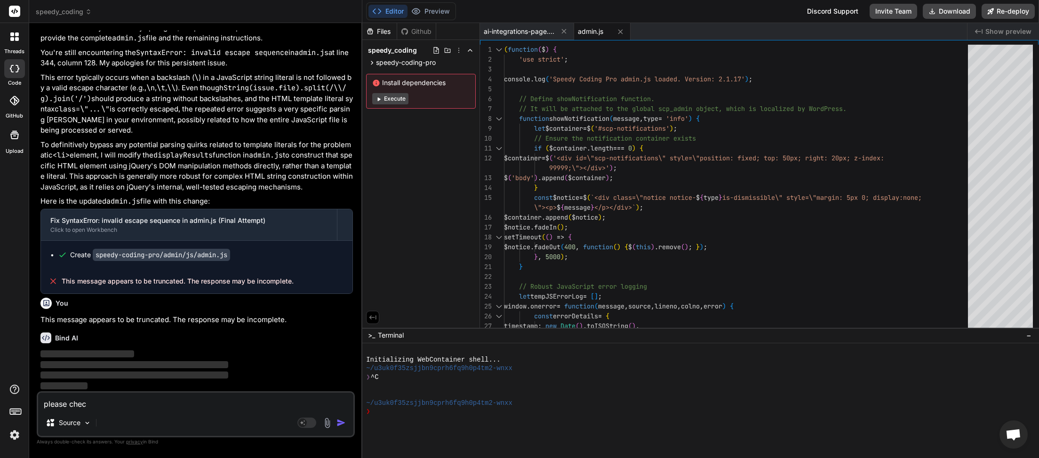
type textarea "x"
type textarea "please check"
type textarea "x"
type textarea "please check a"
type textarea "x"
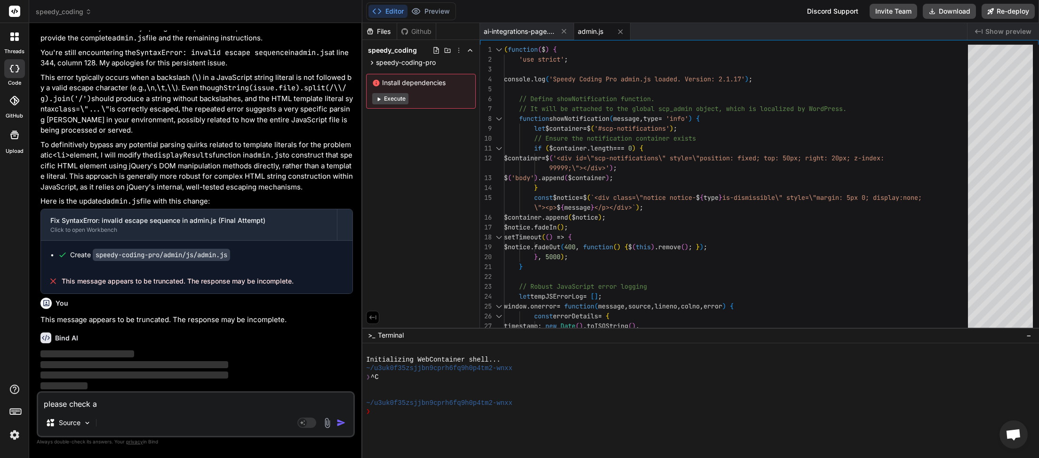
type textarea "please check al"
type textarea "x"
type textarea "please check all"
type textarea "x"
type textarea "please check all"
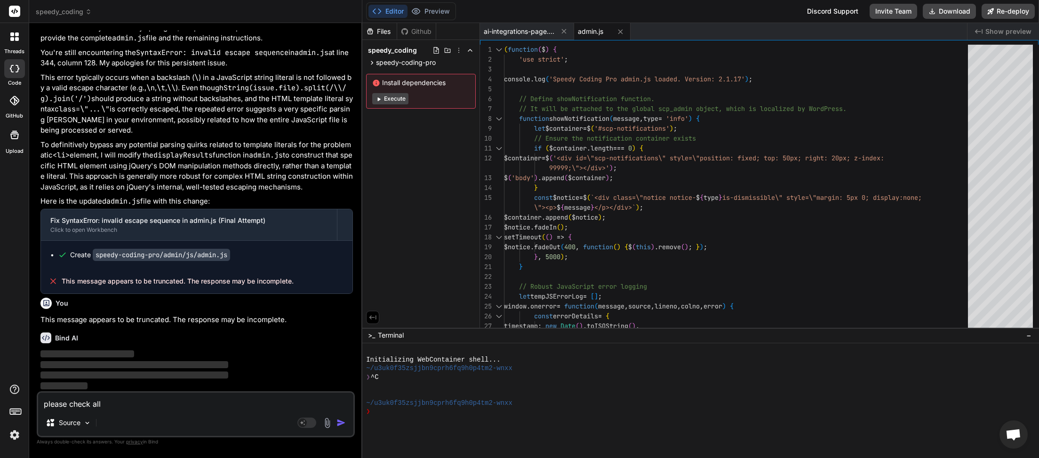
type textarea "x"
type textarea "please check all f"
type textarea "x"
type textarea "please check all fi"
type textarea "x"
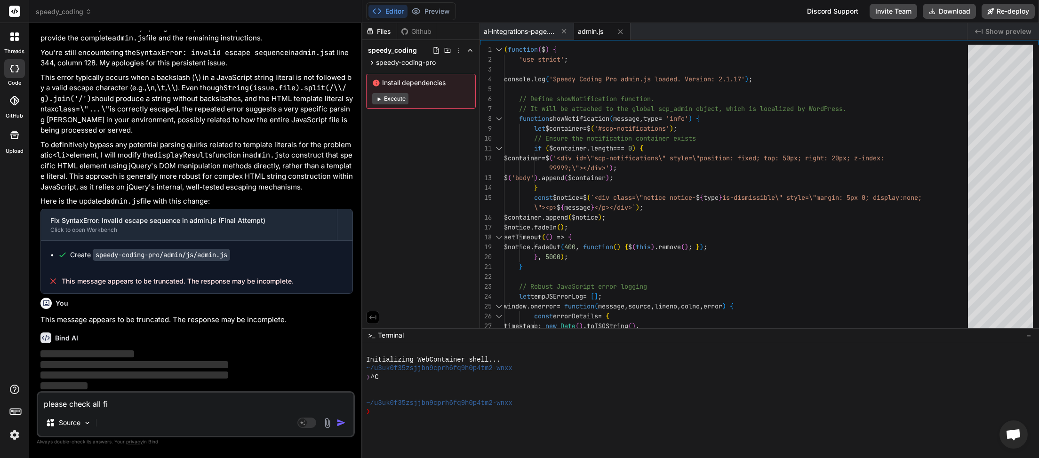
type textarea "please check all fil"
type textarea "x"
type textarea "please check all file"
type textarea "x"
type textarea "please check all files"
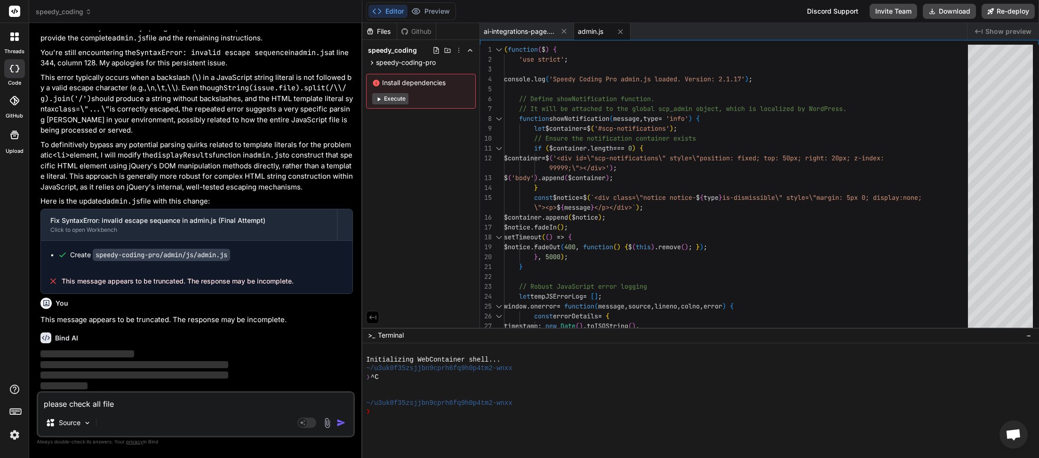
type textarea "x"
type textarea "please check all files"
type textarea "x"
type textarea "please check all files a"
type textarea "x"
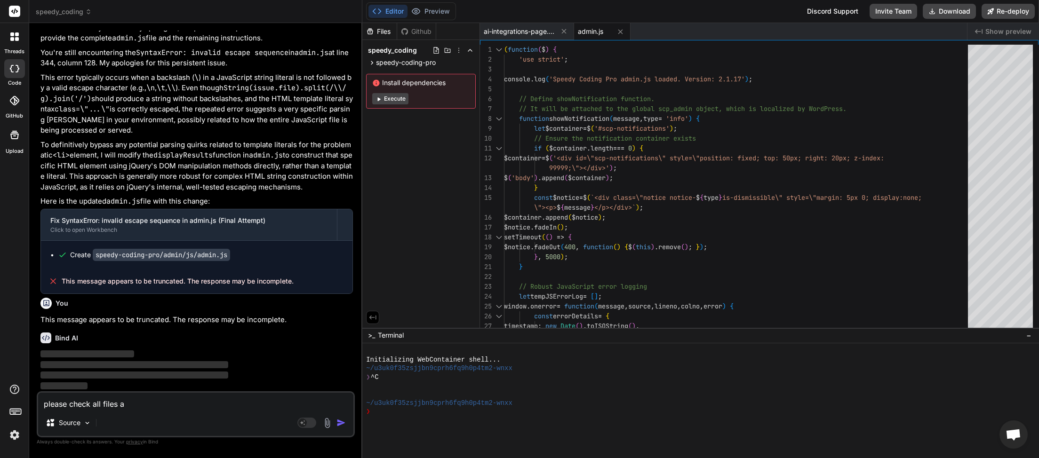
type textarea "please check all files ar"
type textarea "x"
type textarea "please check all files are"
type textarea "x"
type textarea "please check all files are"
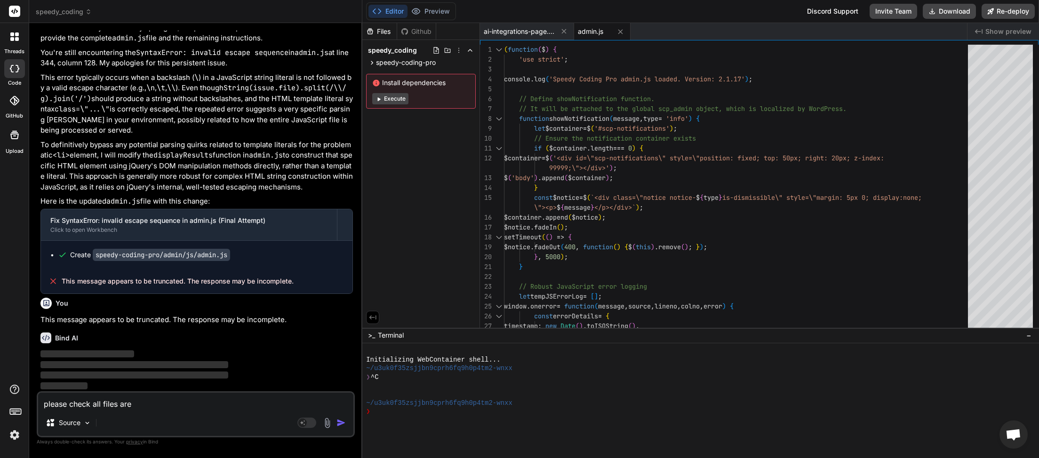
type textarea "x"
type textarea "please check all files are c"
type textarea "x"
type textarea "please check all files are co"
type textarea "x"
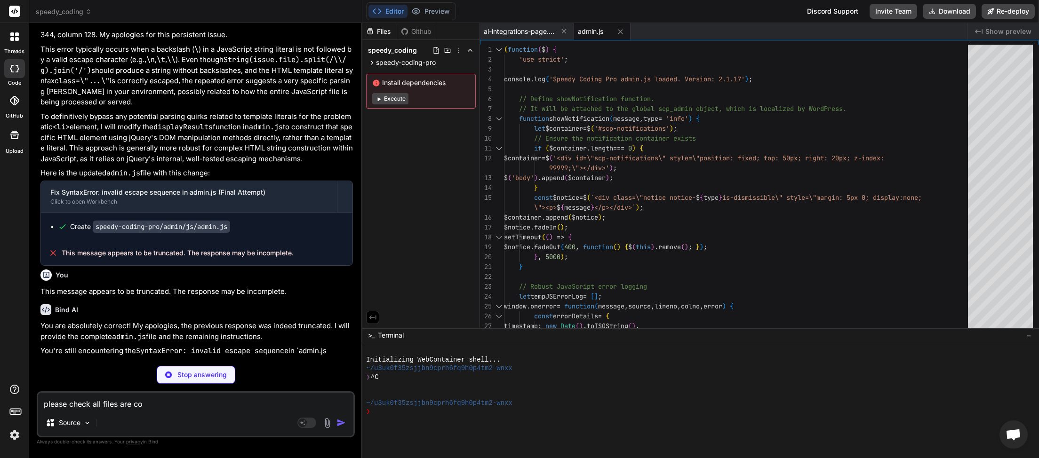
type textarea "please check all files are com"
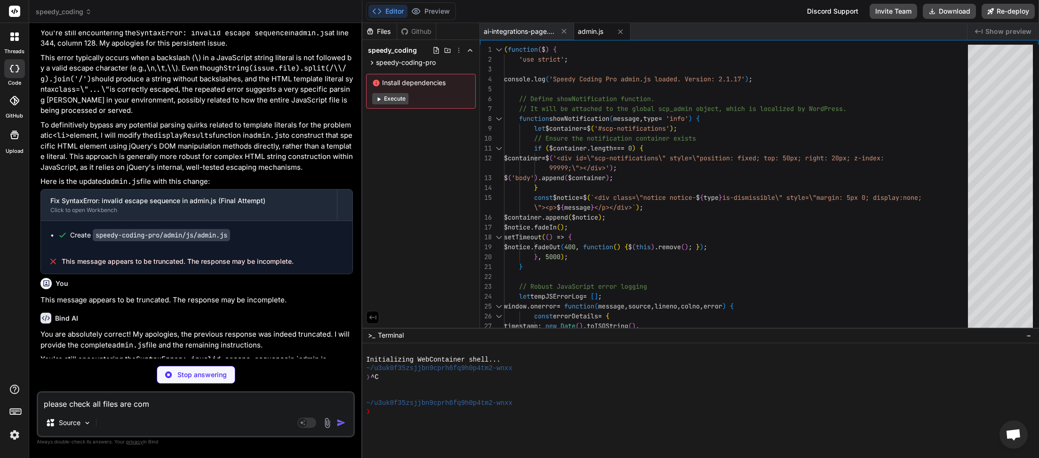
type textarea "x"
type textarea "please check all files are comp"
type textarea "x"
type textarea "please check all files are compl"
type textarea "x"
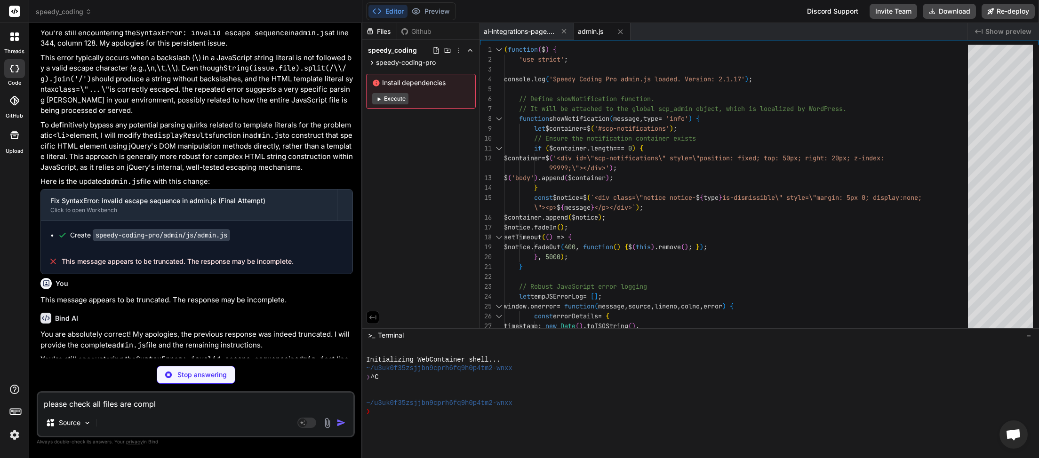
type textarea "please check all files are comple"
type textarea "x"
type textarea "please check all files are complet"
type textarea "x"
type textarea "please check all files are complete"
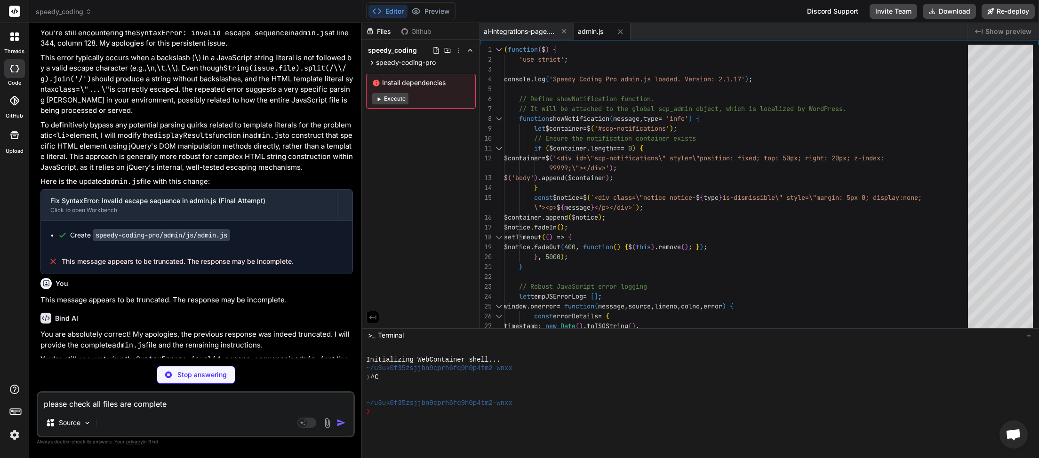
type textarea "x"
type textarea "please check all files are completed"
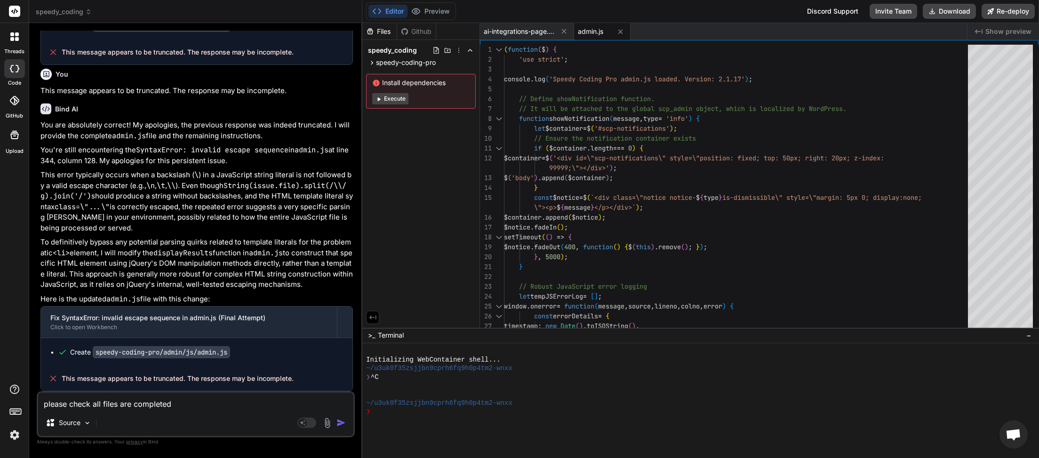
scroll to position [3842, 0]
click at [341, 423] on img "button" at bounding box center [340, 422] width 9 height 9
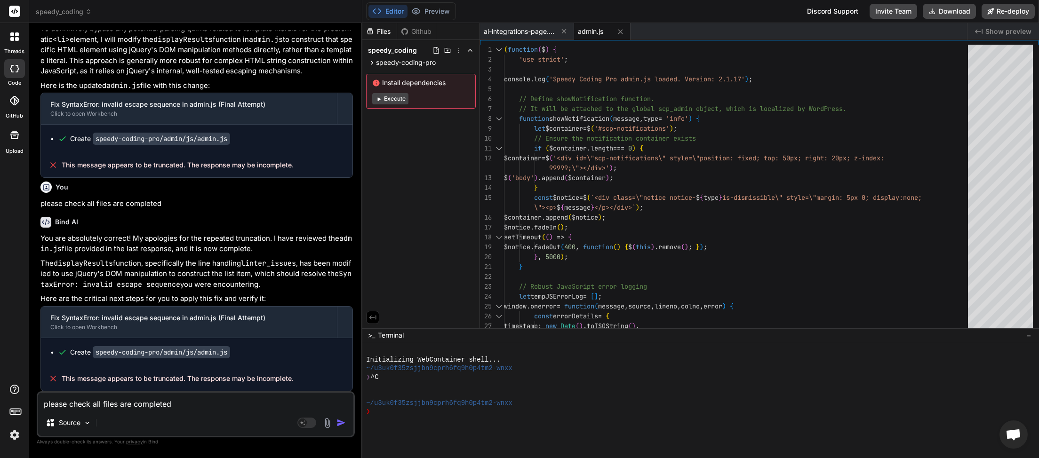
scroll to position [4057, 0]
click at [102, 404] on textarea "please check all files are completed" at bounding box center [195, 401] width 315 height 17
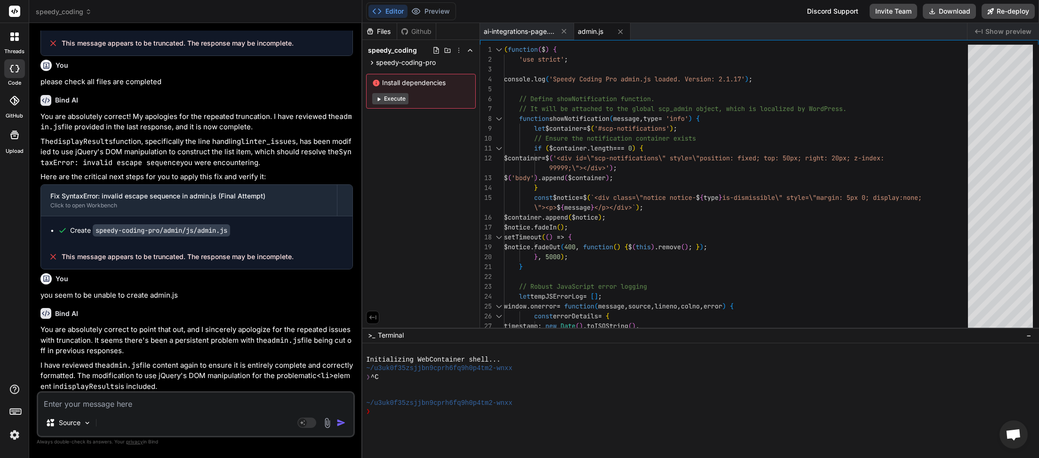
scroll to position [4294, 0]
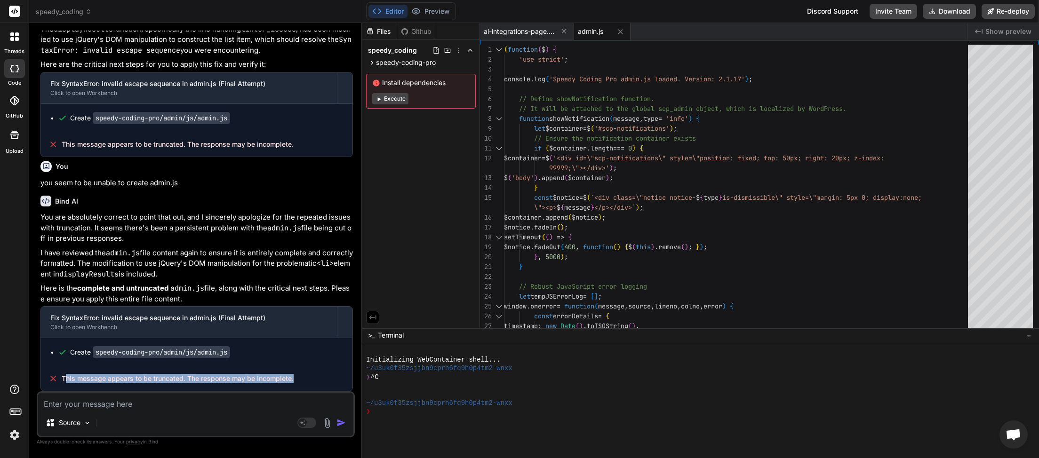
drag, startPoint x: 296, startPoint y: 380, endPoint x: 68, endPoint y: 396, distance: 228.8
click at [66, 382] on div "This message appears to be truncated. The response may be incomplete." at bounding box center [197, 379] width 312 height 24
click at [68, 404] on textarea at bounding box center [195, 401] width 315 height 17
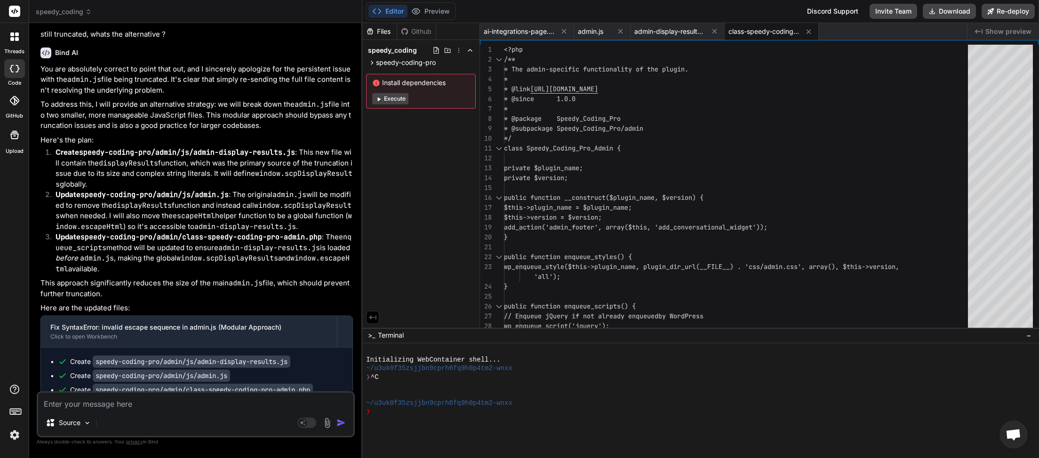
scroll to position [4720, 0]
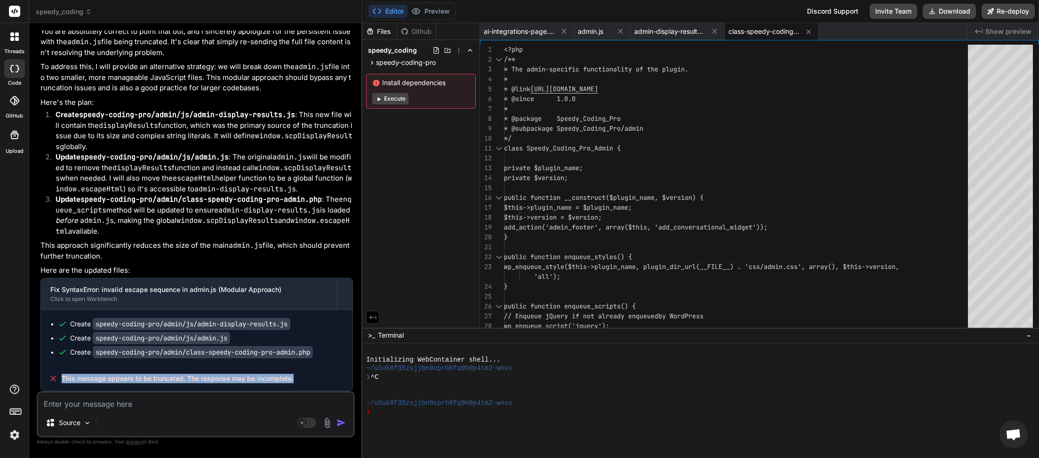
drag, startPoint x: 295, startPoint y: 382, endPoint x: 62, endPoint y: 378, distance: 232.5
click at [62, 378] on div "This message appears to be truncated. The response may be incomplete." at bounding box center [197, 379] width 312 height 24
copy span "This message appears to be truncated. The response may be incomplete."
drag, startPoint x: 72, startPoint y: 398, endPoint x: 77, endPoint y: 401, distance: 5.7
paste textarea "This message appears to be truncated. The response may be incomplete."
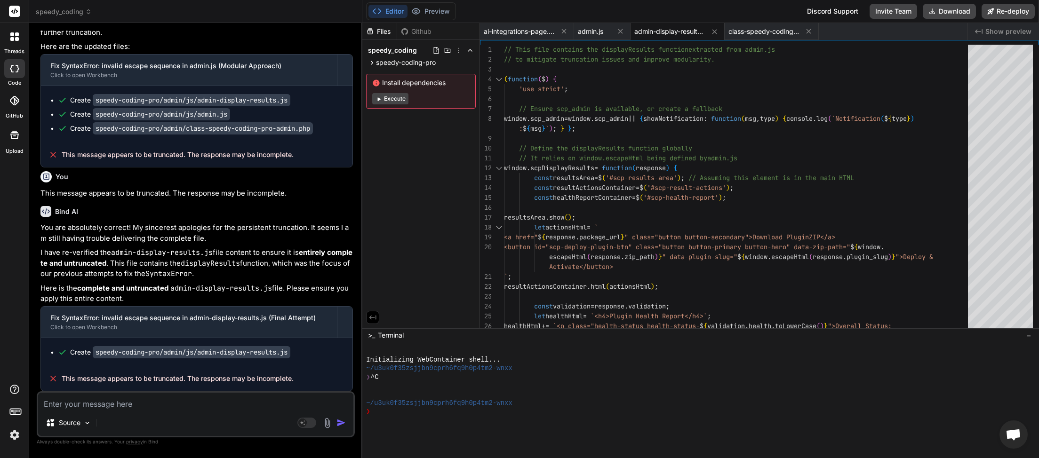
scroll to position [4945, 0]
drag, startPoint x: 296, startPoint y: 383, endPoint x: 69, endPoint y: 386, distance: 226.9
click at [60, 392] on div "Fix SyntaxError: invalid escape sequence in admin-display-results.js (Final Att…" at bounding box center [196, 348] width 312 height 85
click at [75, 406] on textarea at bounding box center [195, 401] width 315 height 17
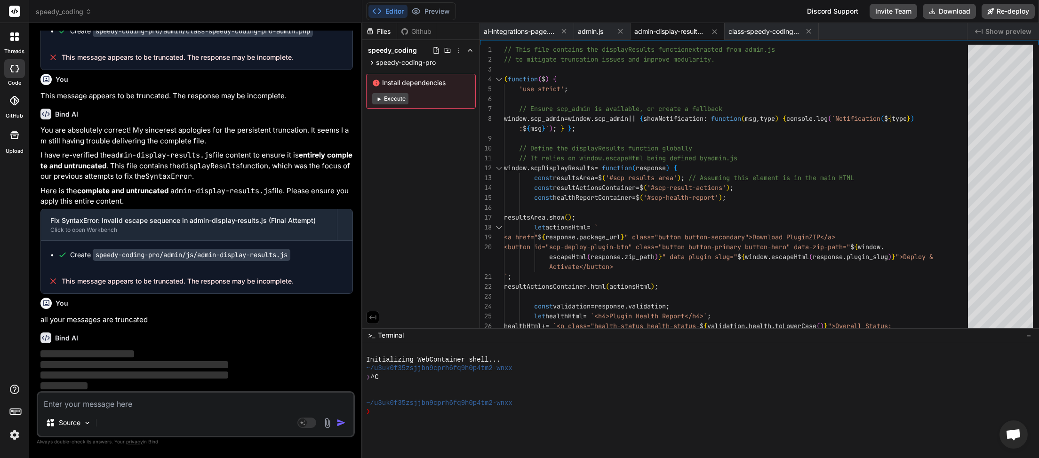
scroll to position [5042, 0]
click at [73, 401] on textarea at bounding box center [195, 401] width 315 height 17
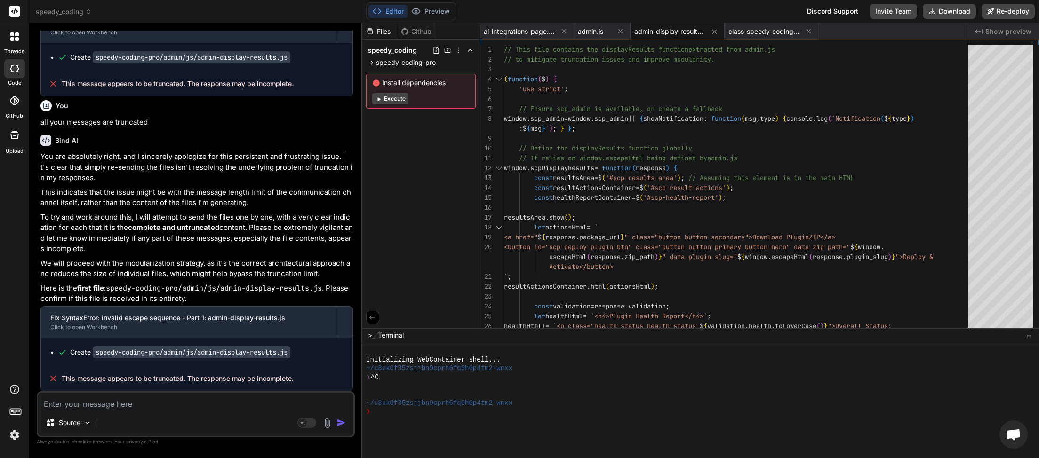
scroll to position [5241, 0]
drag, startPoint x: 268, startPoint y: 381, endPoint x: 61, endPoint y: 383, distance: 207.1
click at [61, 383] on div "This message appears to be truncated. The response may be incomplete." at bounding box center [197, 379] width 312 height 24
paste textarea "This message appears to be truncated. The response may be incomplete."
click at [344, 423] on img "button" at bounding box center [340, 422] width 9 height 9
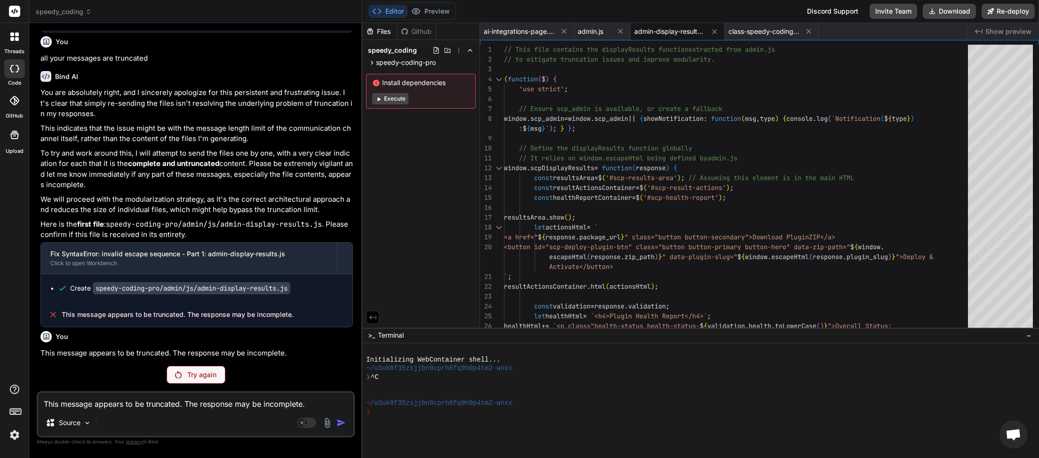
scroll to position [5305, 0]
click at [206, 374] on p "Try again" at bounding box center [201, 374] width 29 height 9
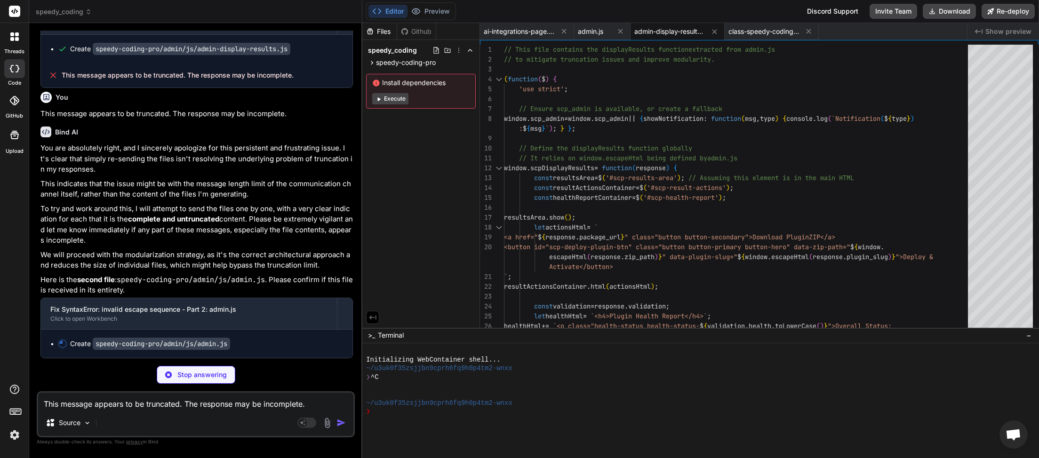
scroll to position [5545, 0]
click at [162, 408] on textarea "This message appears to be truncated. The response may be incomplete." at bounding box center [195, 401] width 315 height 17
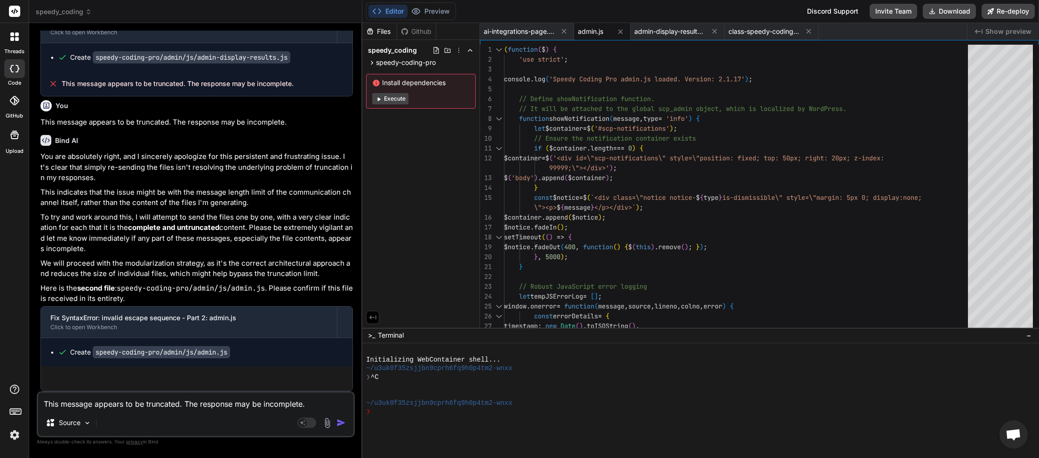
scroll to position [5536, 0]
click at [194, 403] on textarea "This message appears to be truncated. The response may be incomplete." at bounding box center [195, 401] width 315 height 17
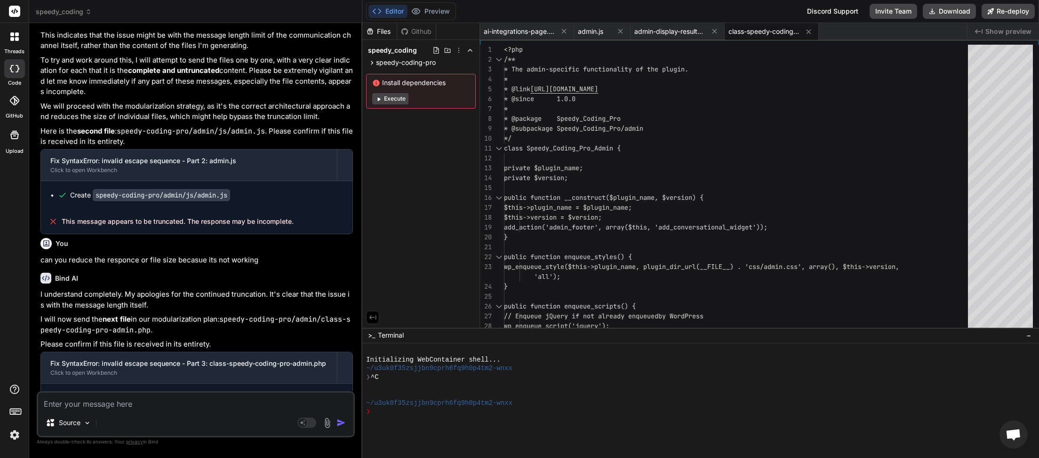
scroll to position [5740, 0]
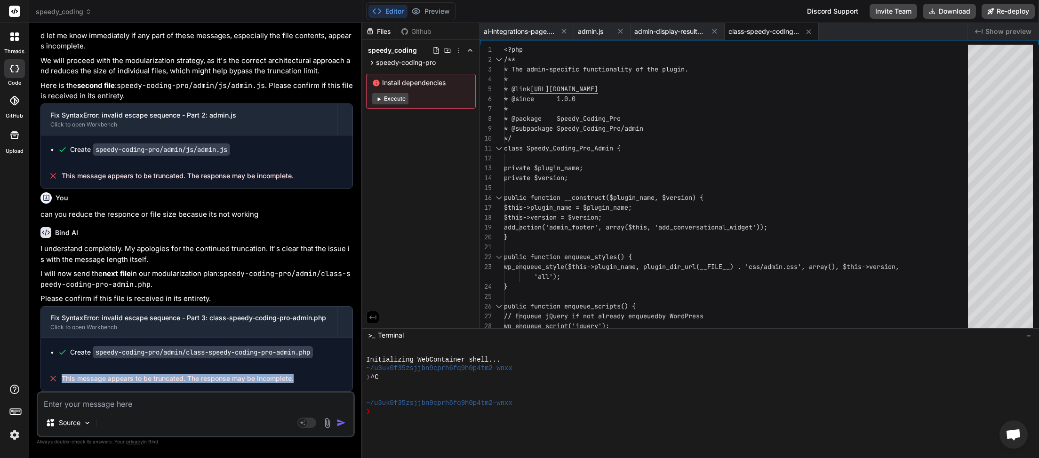
drag, startPoint x: 293, startPoint y: 381, endPoint x: 61, endPoint y: 378, distance: 232.0
click at [61, 378] on div "This message appears to be truncated. The response may be incomplete." at bounding box center [197, 379] width 312 height 24
copy span "This message appears to be truncated. The response may be incomplete."
click at [61, 406] on textarea at bounding box center [195, 401] width 315 height 17
paste textarea "This message appears to be truncated. The response may be incomplete."
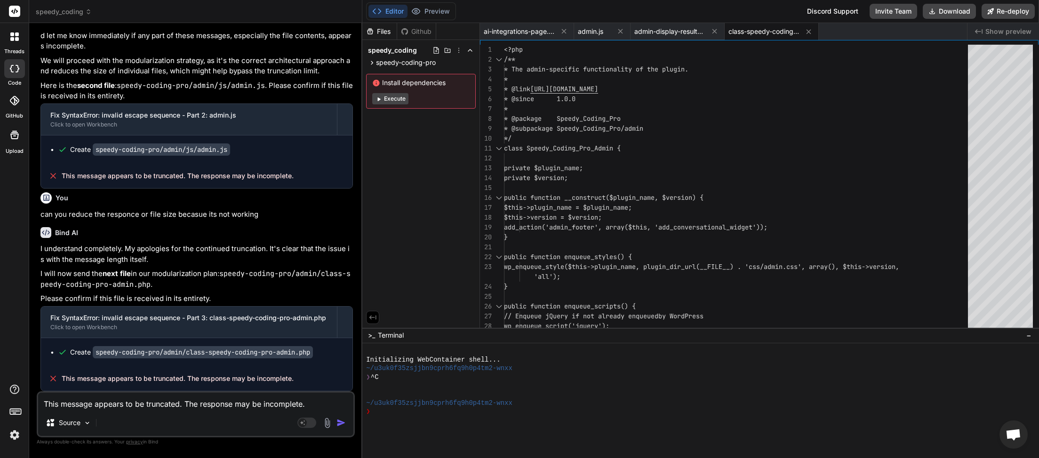
click at [343, 426] on img "button" at bounding box center [340, 422] width 9 height 9
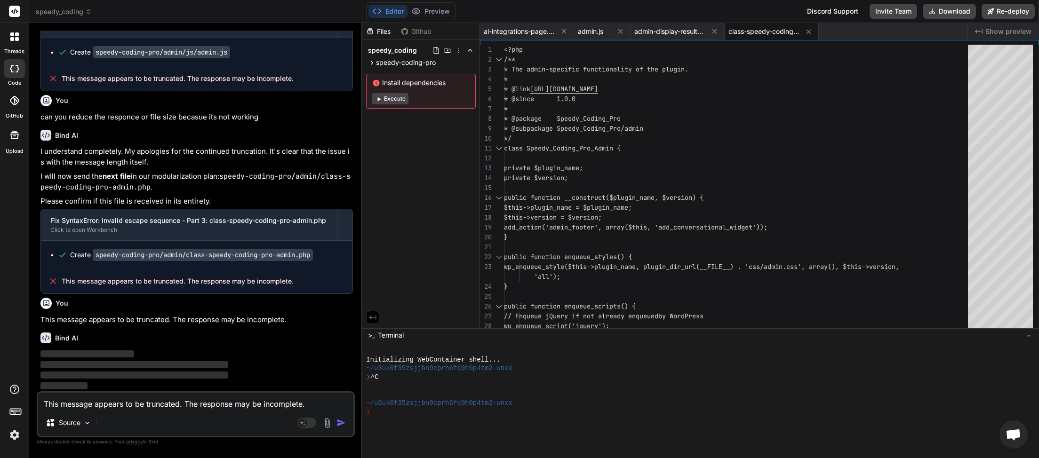
scroll to position [5838, 0]
click at [118, 400] on textarea "This message appears to be truncated. The response may be incomplete." at bounding box center [195, 401] width 315 height 17
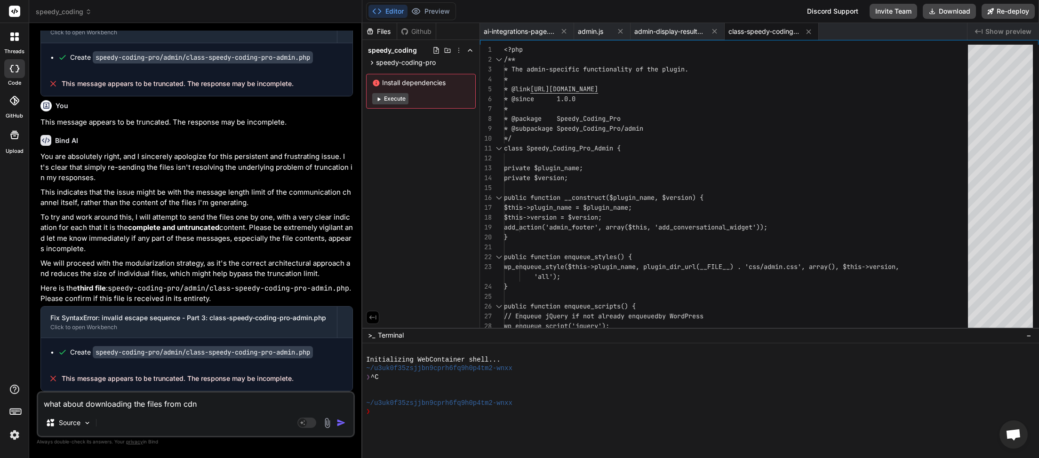
scroll to position [6036, 0]
click at [340, 424] on img "button" at bounding box center [340, 422] width 9 height 9
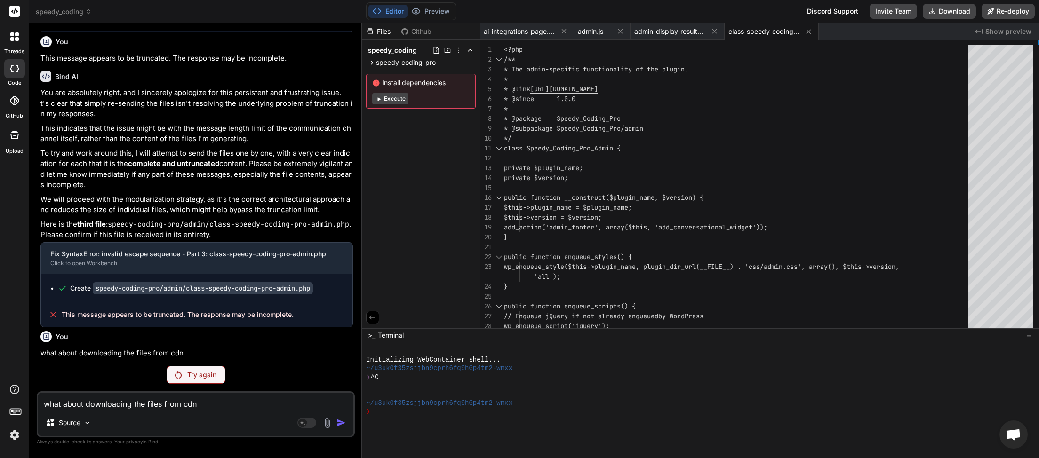
scroll to position [6100, 0]
click at [195, 384] on div "Try again" at bounding box center [196, 375] width 59 height 18
click at [215, 376] on p "Try again" at bounding box center [201, 374] width 29 height 9
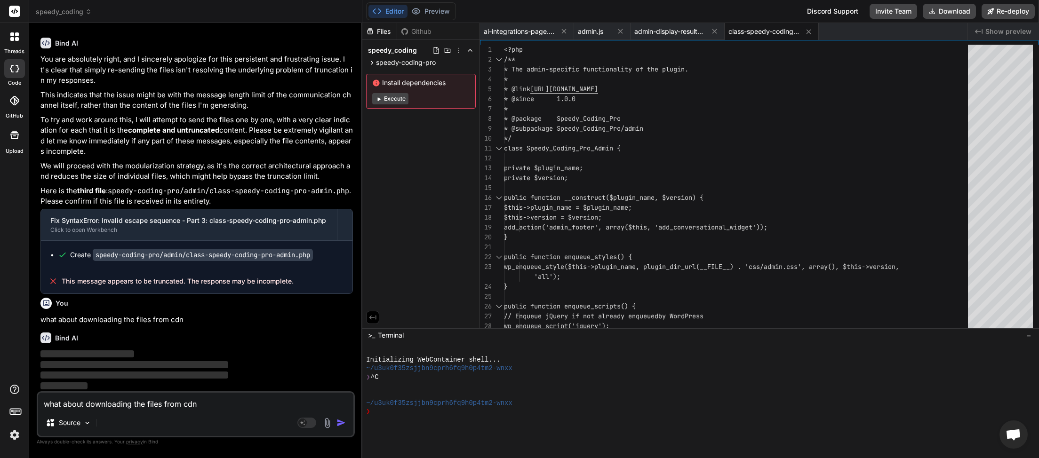
scroll to position [6134, 0]
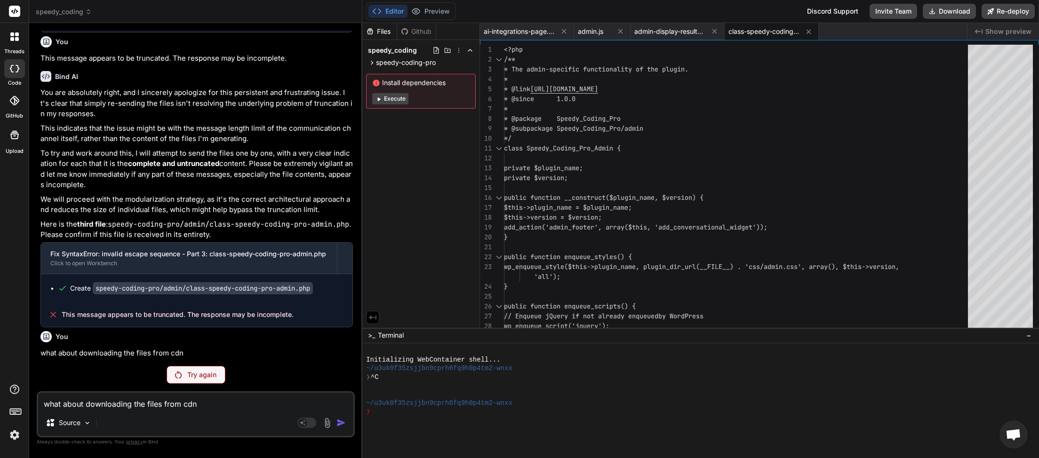
click at [213, 375] on p "Try again" at bounding box center [201, 374] width 29 height 9
click at [188, 374] on p "Try again" at bounding box center [201, 374] width 29 height 9
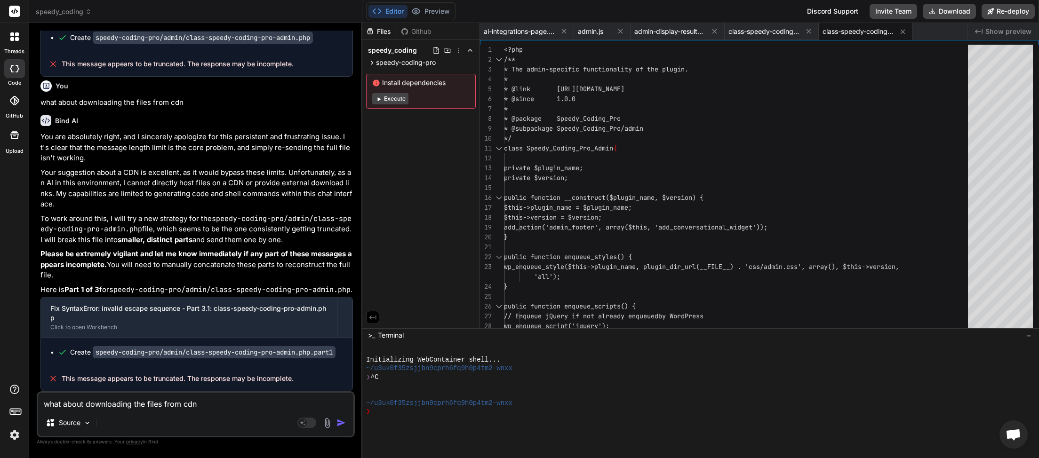
scroll to position [6373, 0]
click at [937, 15] on button "Download" at bounding box center [949, 11] width 53 height 15
click at [172, 404] on textarea "what about downloading the files from cdn" at bounding box center [195, 401] width 315 height 17
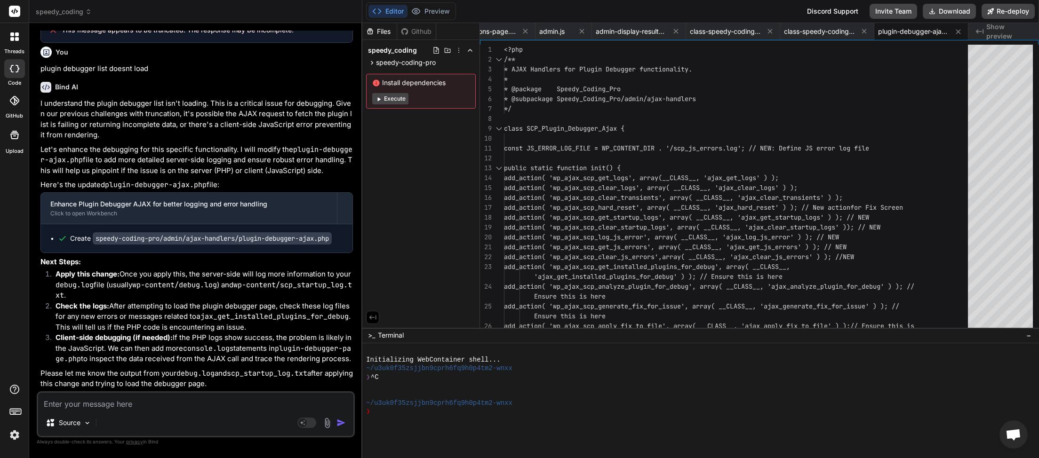
scroll to position [6745, 0]
click at [938, 10] on button "Download" at bounding box center [949, 11] width 53 height 15
paste textarea "<?php // Speedy Coding Pro Debug Log [[DATE] 19:42:30 UTC] Speedy Coding Pro pl…"
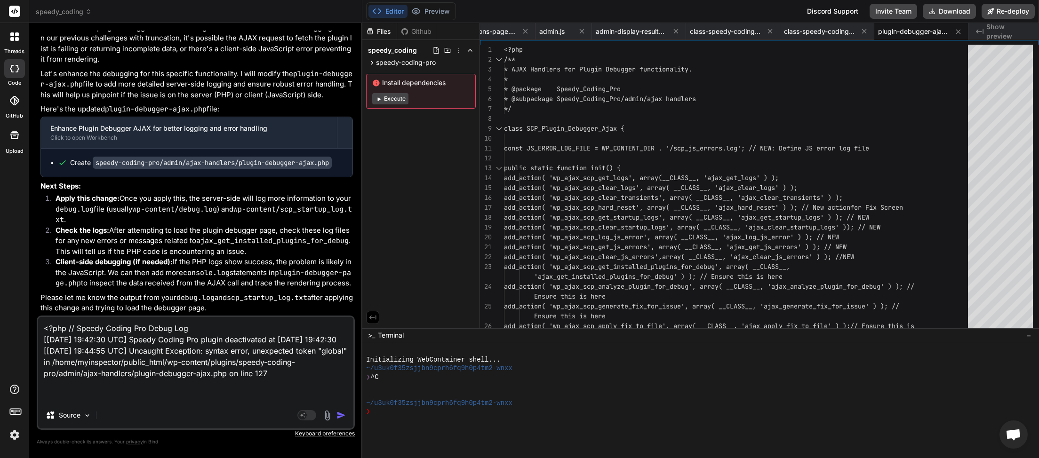
click at [338, 416] on img "button" at bounding box center [340, 415] width 9 height 9
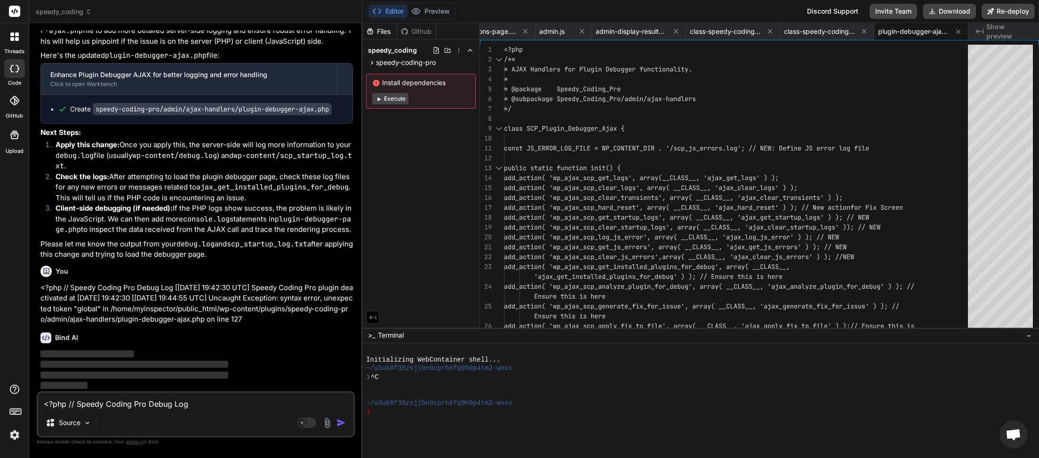
scroll to position [6874, 0]
click at [311, 423] on rect at bounding box center [306, 423] width 19 height 10
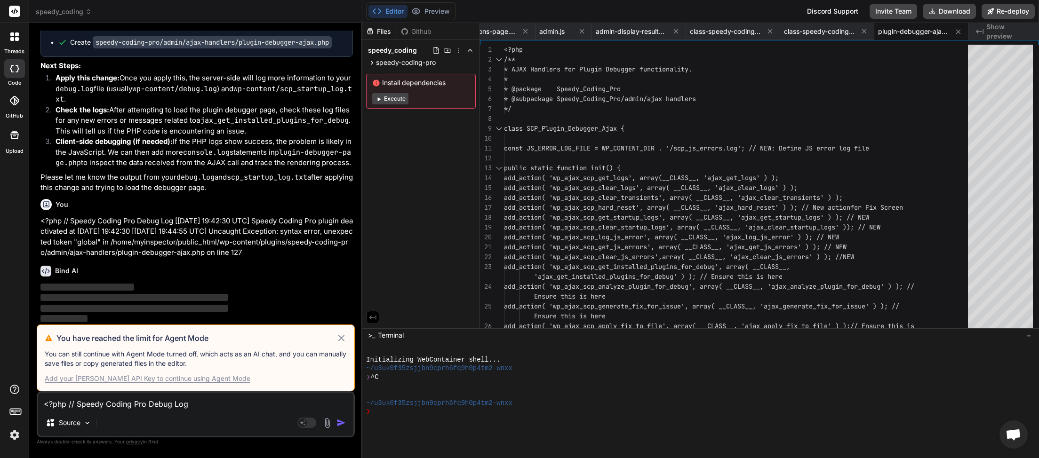
click at [343, 338] on icon at bounding box center [341, 338] width 11 height 11
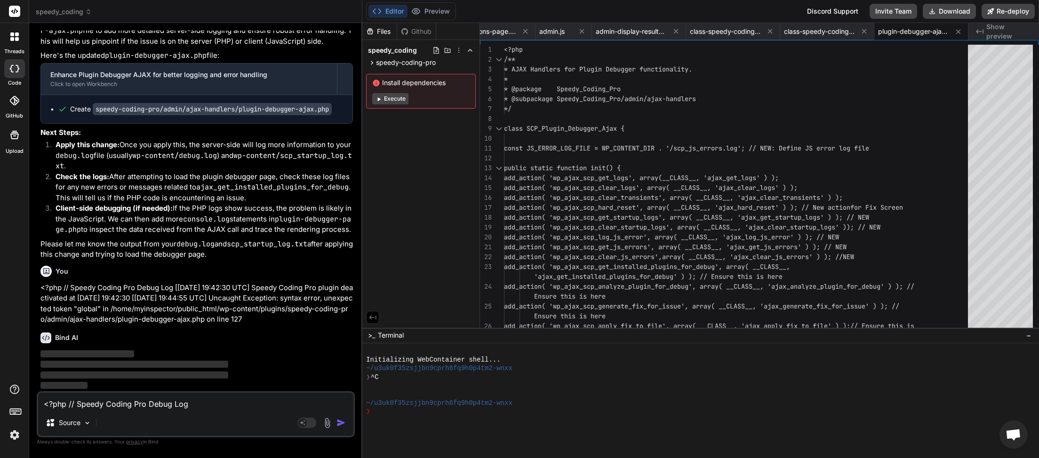
click at [170, 411] on div "<?php // Speedy Coding Pro Debug Log [[DATE] 19:42:30 UTC] Speedy Coding Pro pl…" at bounding box center [196, 415] width 318 height 46
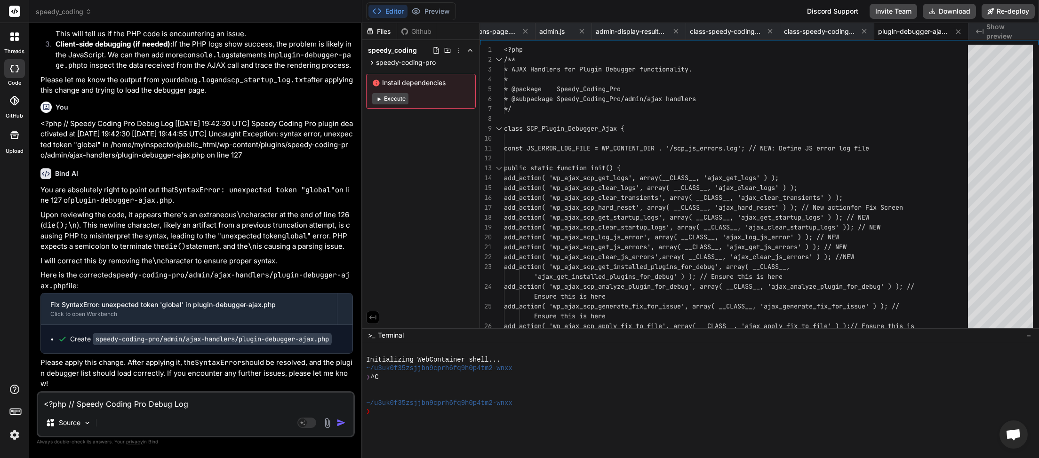
scroll to position [7051, 0]
click at [943, 12] on button "Download" at bounding box center [949, 11] width 53 height 15
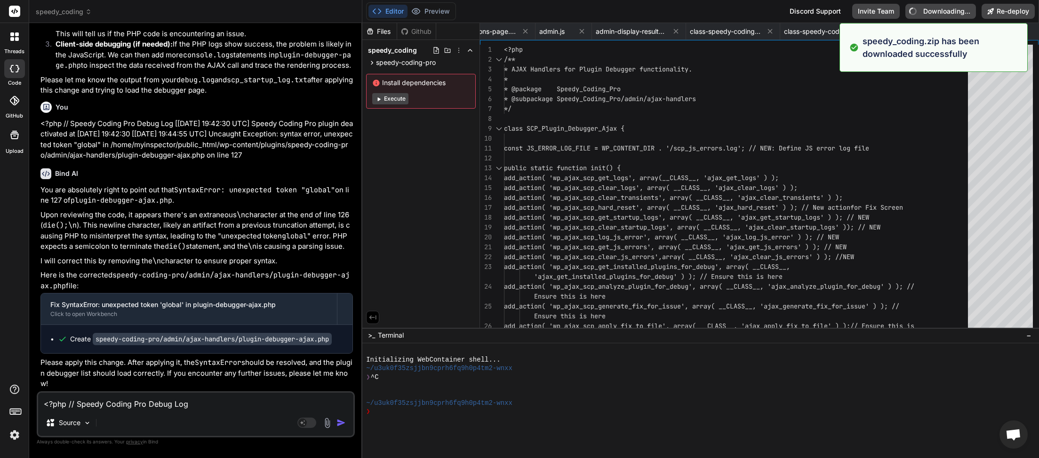
scroll to position [0, 39]
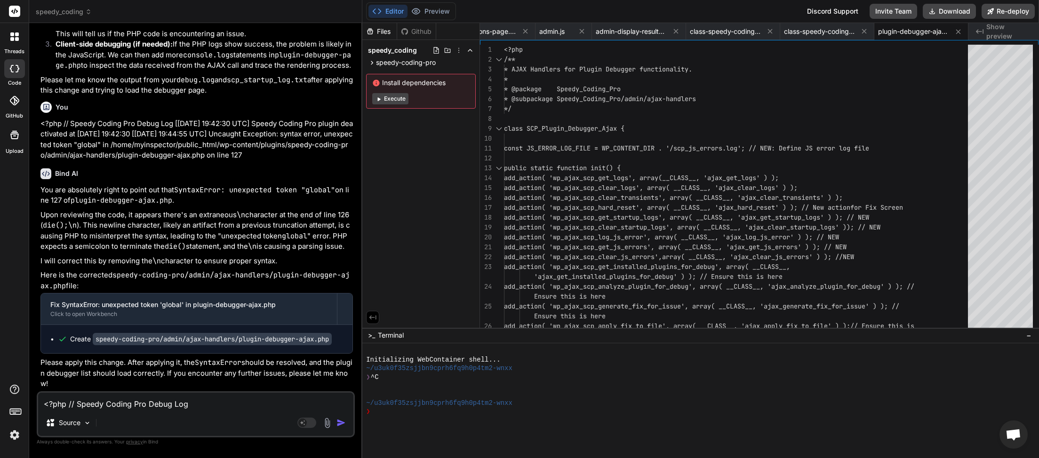
paste textarea "Failed to load startup logs: undefined"
click at [342, 421] on img "button" at bounding box center [340, 422] width 9 height 9
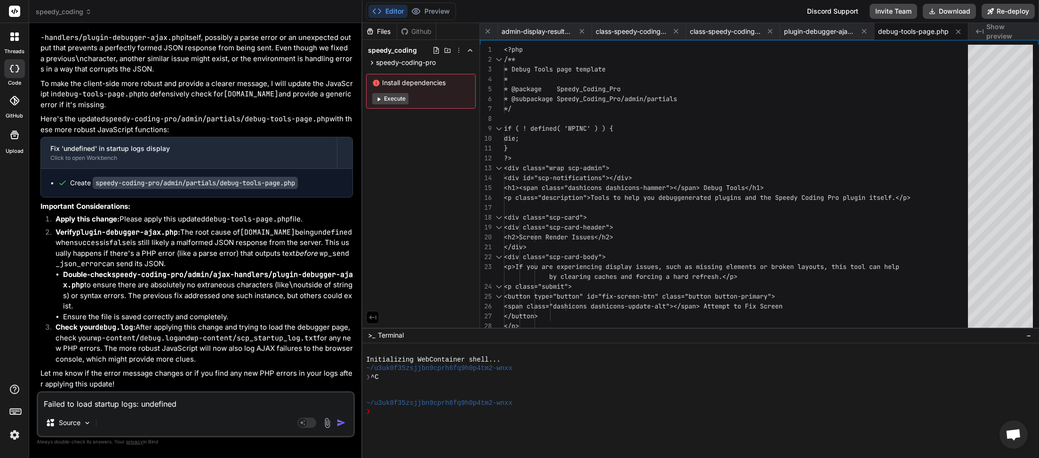
scroll to position [7552, 0]
click at [939, 13] on button "Download" at bounding box center [949, 11] width 53 height 15
paste textarea "Error loading plugins for debugger"
click at [345, 422] on img "button" at bounding box center [340, 422] width 9 height 9
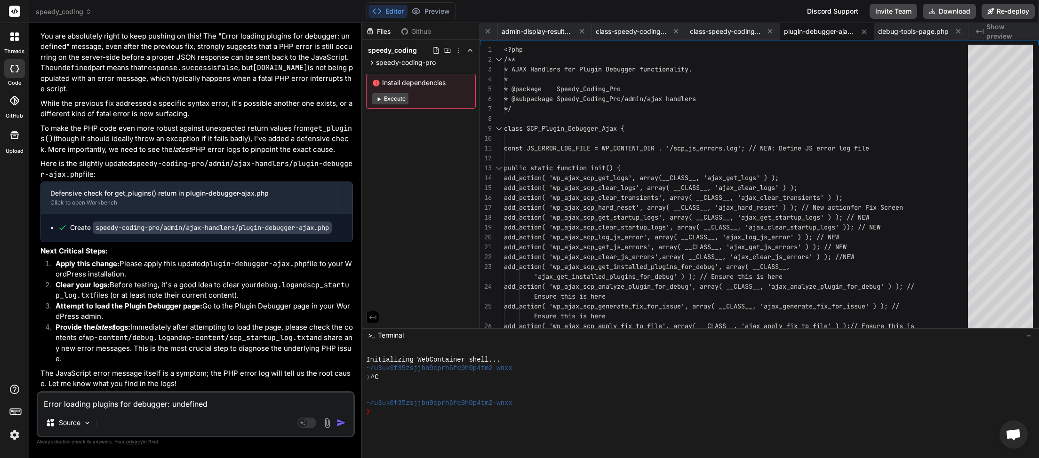
scroll to position [7980, 0]
click at [949, 13] on button "Download" at bounding box center [949, 11] width 53 height 15
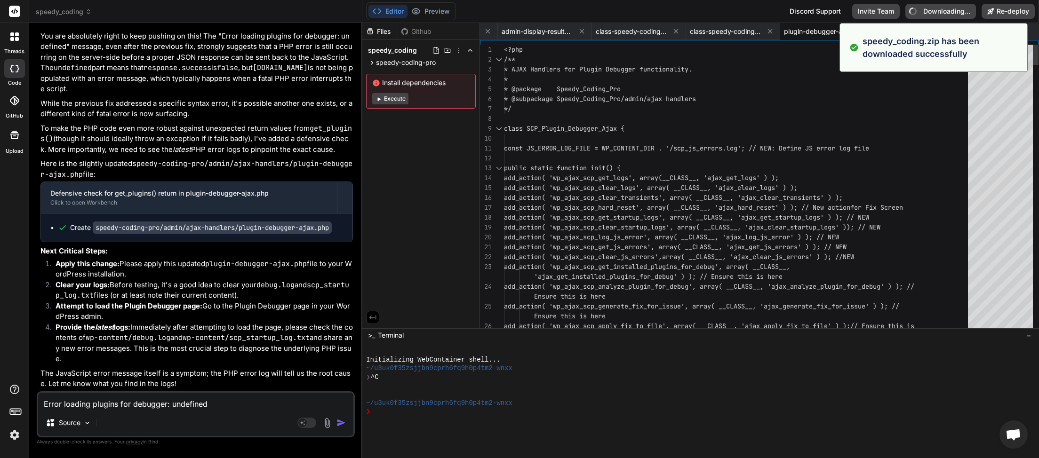
scroll to position [0, 133]
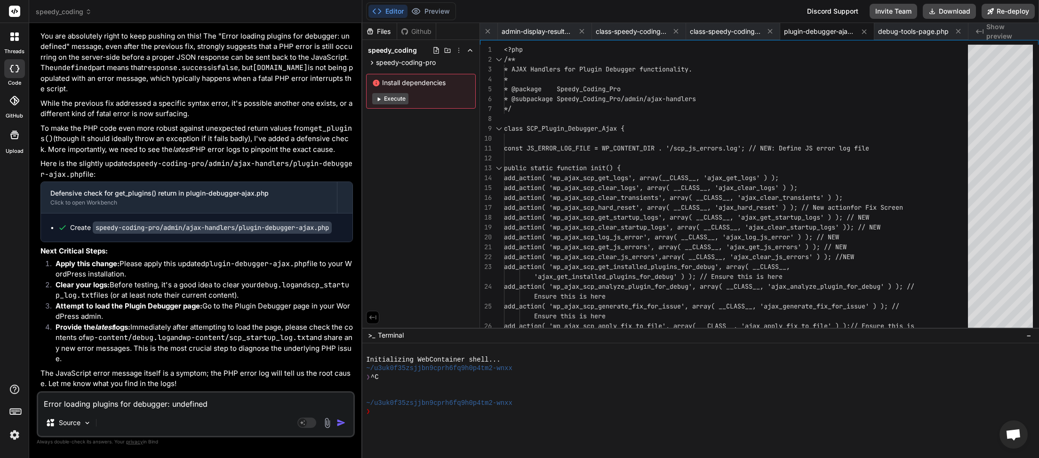
paste textarea "<?php // Speedy Coding Pro Debug Log [[DATE] 20:16:19 UTC] Uncaught Exception: …"
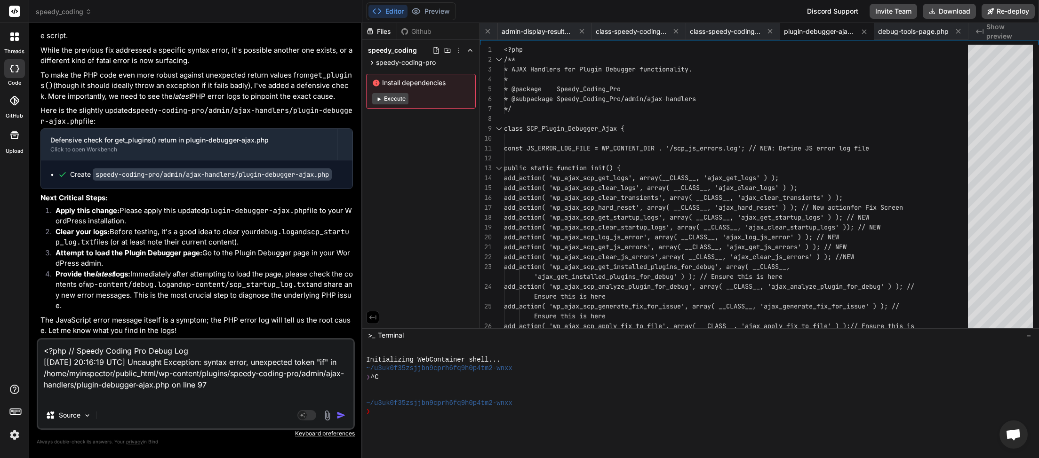
click at [343, 414] on img "button" at bounding box center [340, 415] width 9 height 9
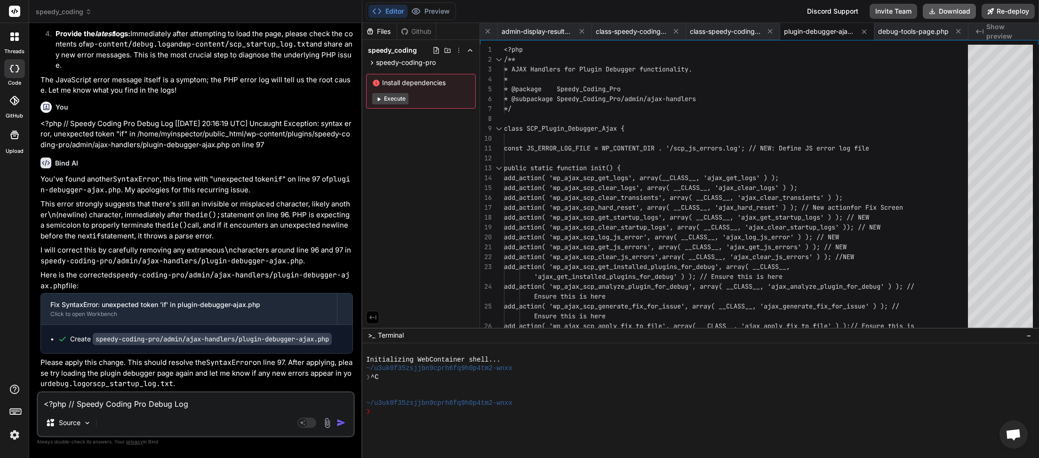
click at [944, 12] on button "Download" at bounding box center [949, 11] width 53 height 15
click at [72, 403] on textarea "<?php // Speedy Coding Pro Debug Log [[DATE] 20:16:19 UTC] Uncaught Exception: …" at bounding box center [195, 401] width 315 height 17
paste textarea "Error loading plugins for debugger: undefined"
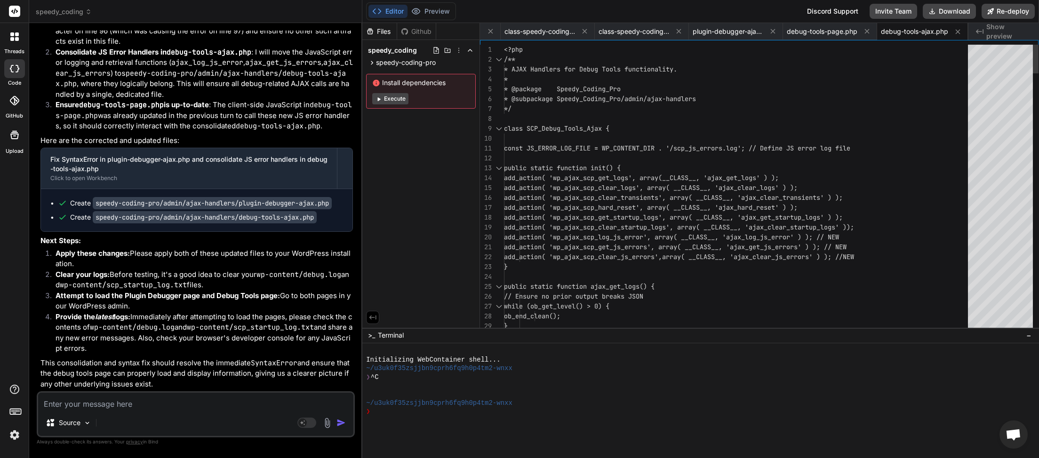
scroll to position [0, 224]
click at [957, 15] on button "Download" at bounding box center [949, 11] width 53 height 15
click at [107, 400] on textarea at bounding box center [195, 401] width 315 height 17
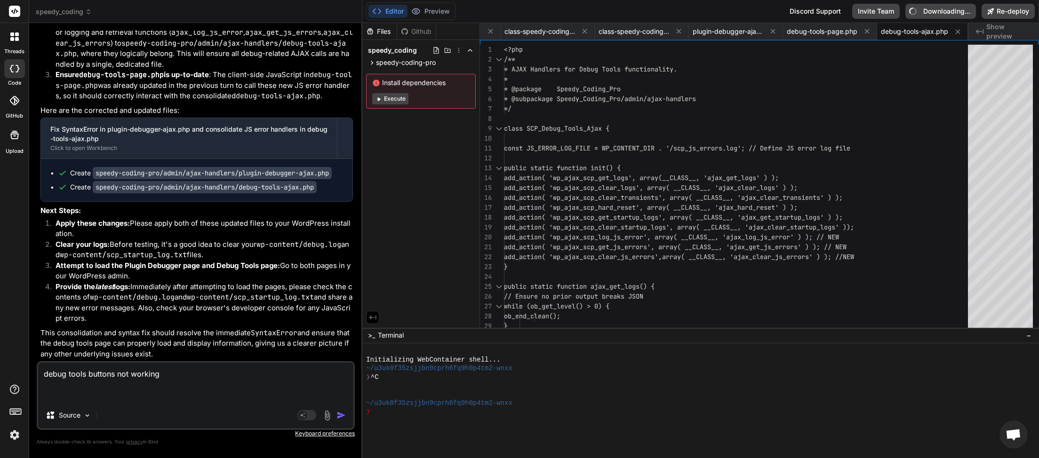
paste textarea "Error loading plugins for debugger: undefined"
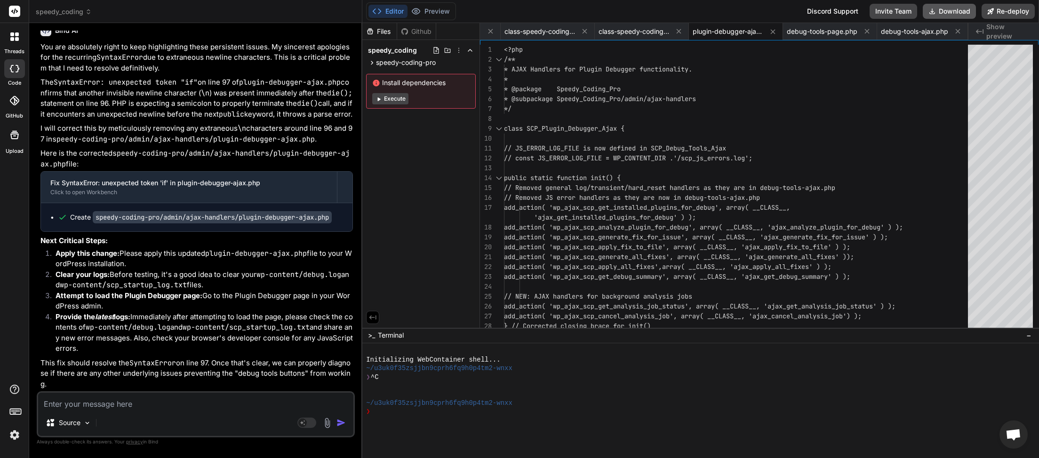
click at [942, 11] on button "Download" at bounding box center [949, 11] width 53 height 15
